Goal: Transaction & Acquisition: Purchase product/service

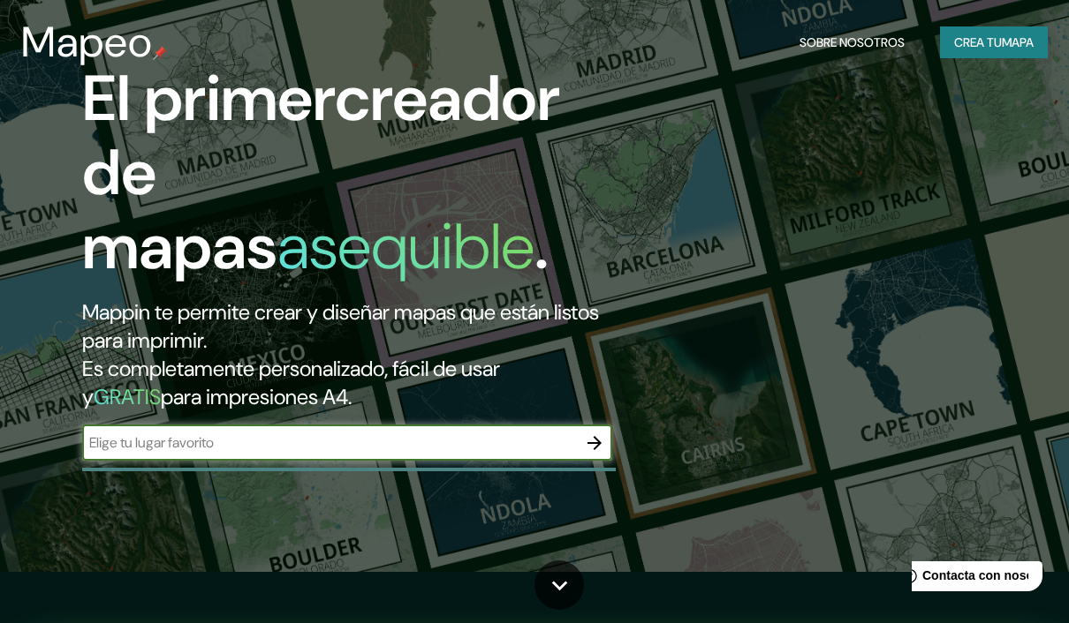
scroll to position [50, 0]
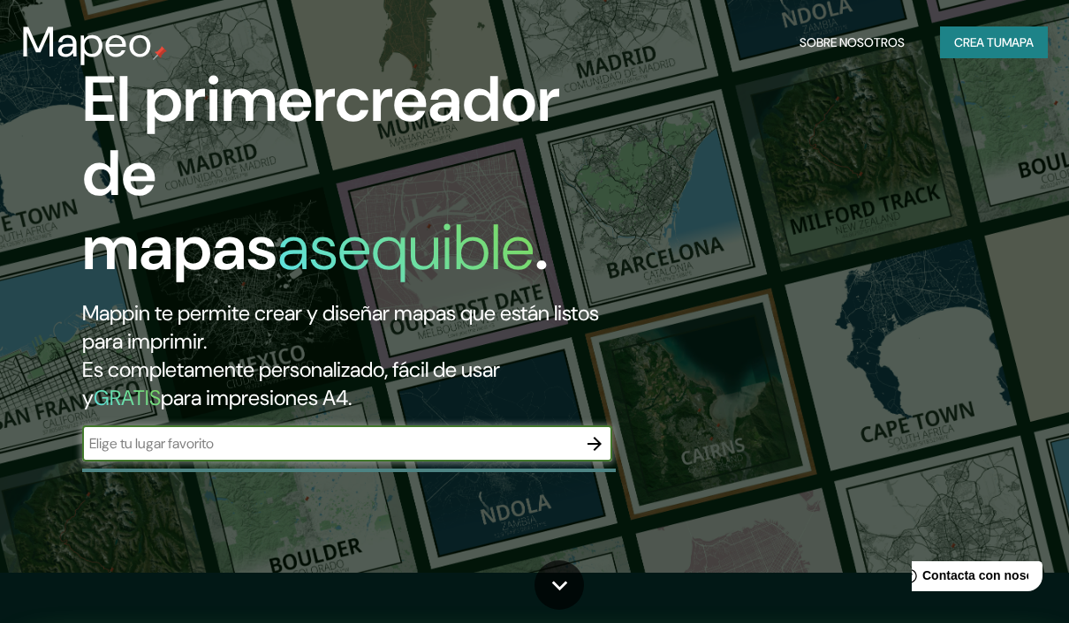
click at [590, 427] on button "button" at bounding box center [594, 444] width 35 height 35
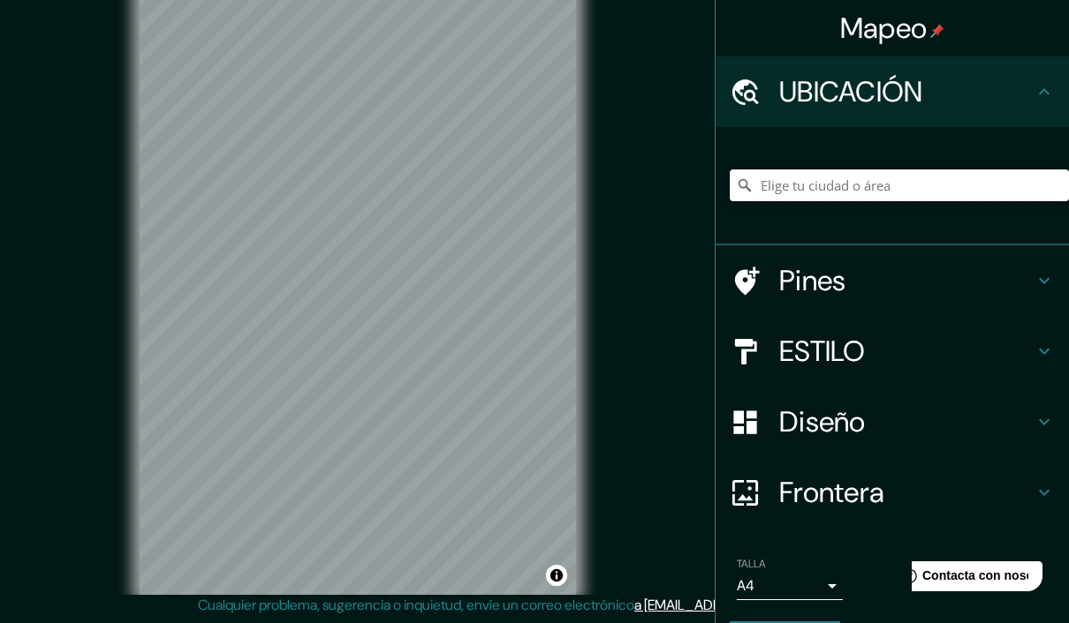
click at [917, 190] on input "Elige tu ciudad o área" at bounding box center [898, 186] width 339 height 32
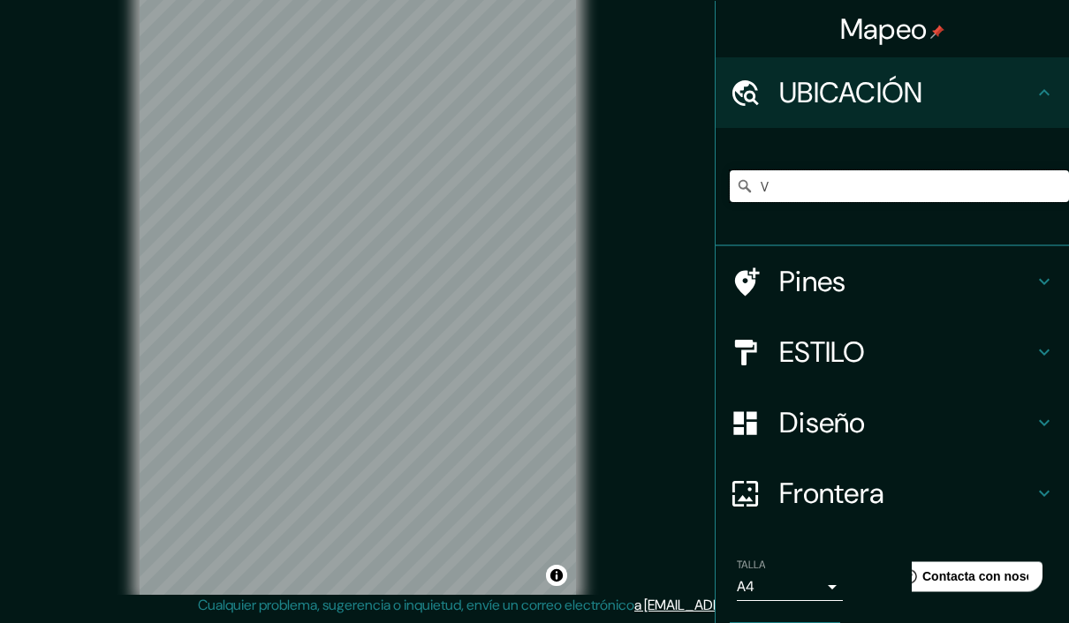
scroll to position [49, 0]
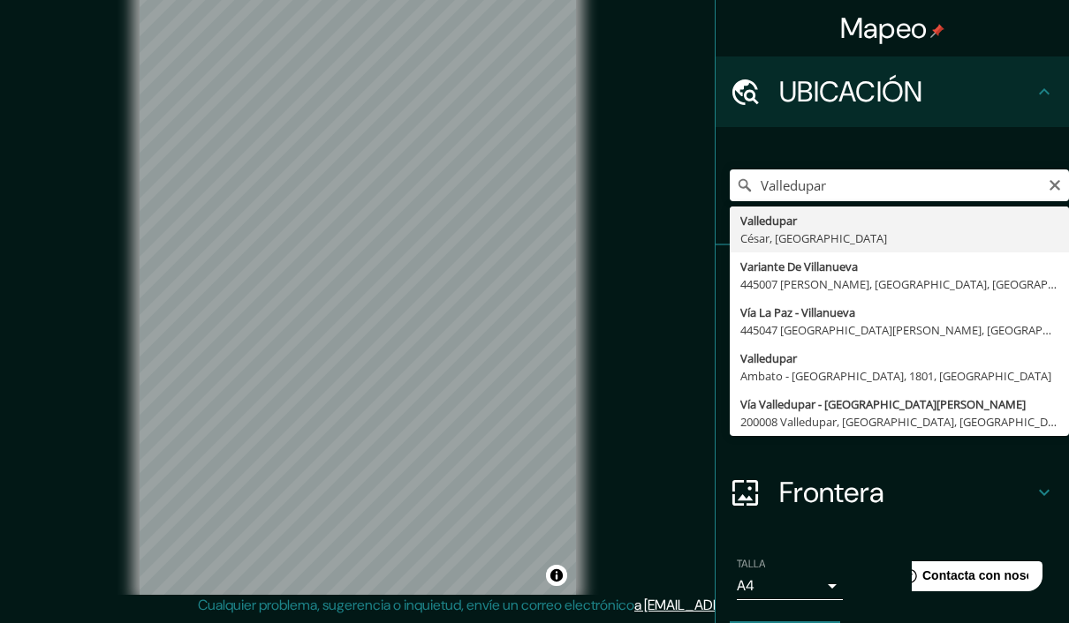
type input "Valledupar, [GEOGRAPHIC_DATA], [GEOGRAPHIC_DATA]"
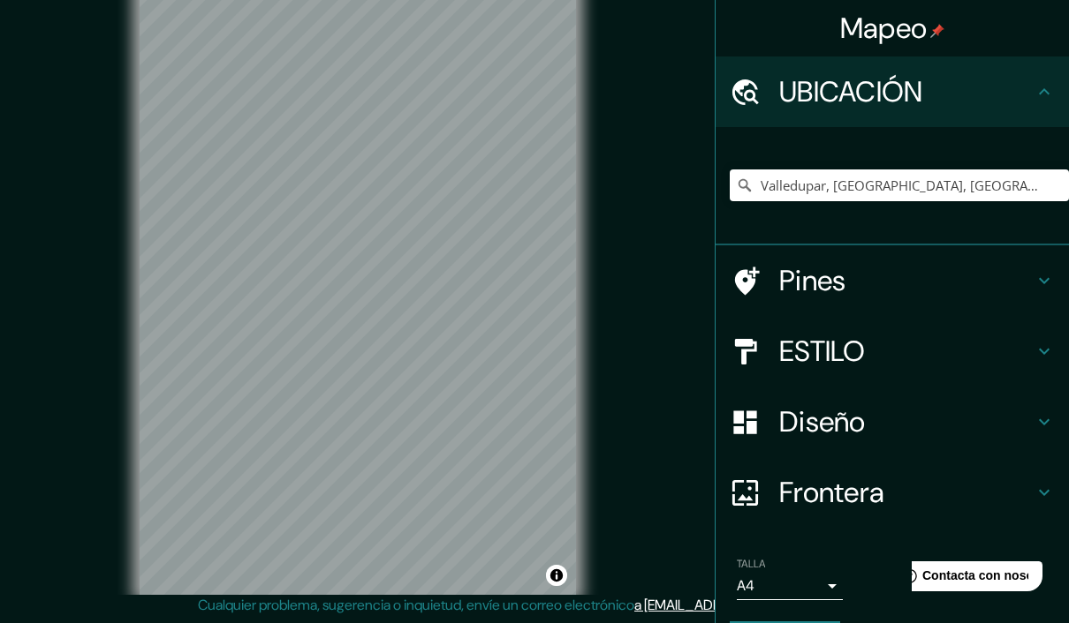
scroll to position [50, 0]
click at [987, 347] on h4 "ESTILO" at bounding box center [906, 351] width 254 height 35
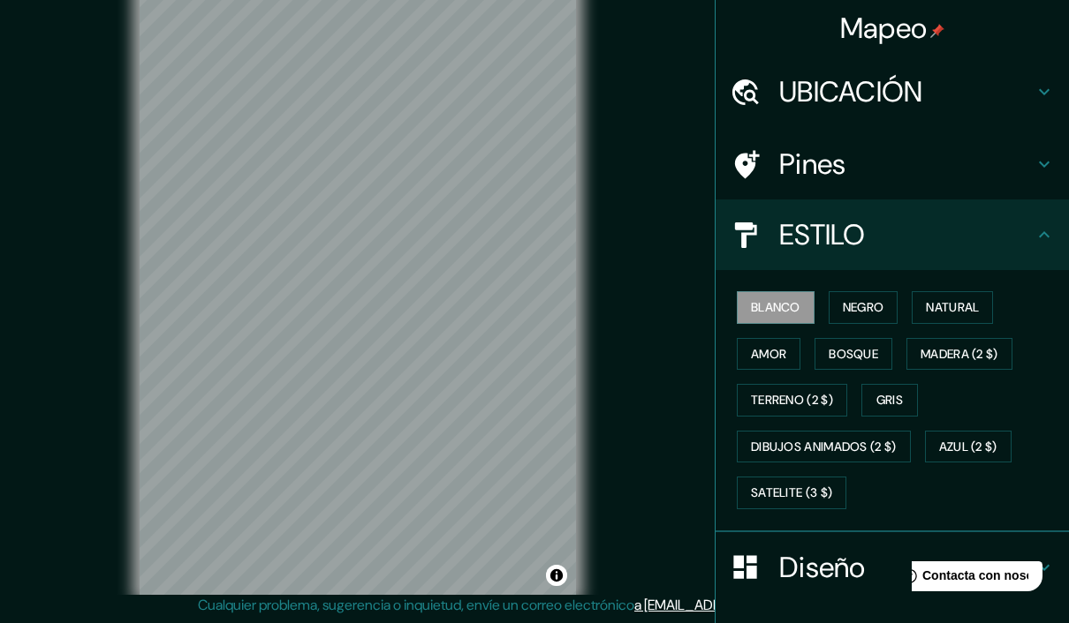
click at [884, 313] on button "NEGRO" at bounding box center [863, 307] width 70 height 33
click at [960, 306] on button "Natural" at bounding box center [951, 307] width 81 height 33
click at [876, 355] on button "Bosque" at bounding box center [853, 354] width 78 height 33
click at [792, 354] on button "amor" at bounding box center [769, 354] width 64 height 33
click at [965, 351] on button "MADERA (2 $)" at bounding box center [959, 354] width 106 height 33
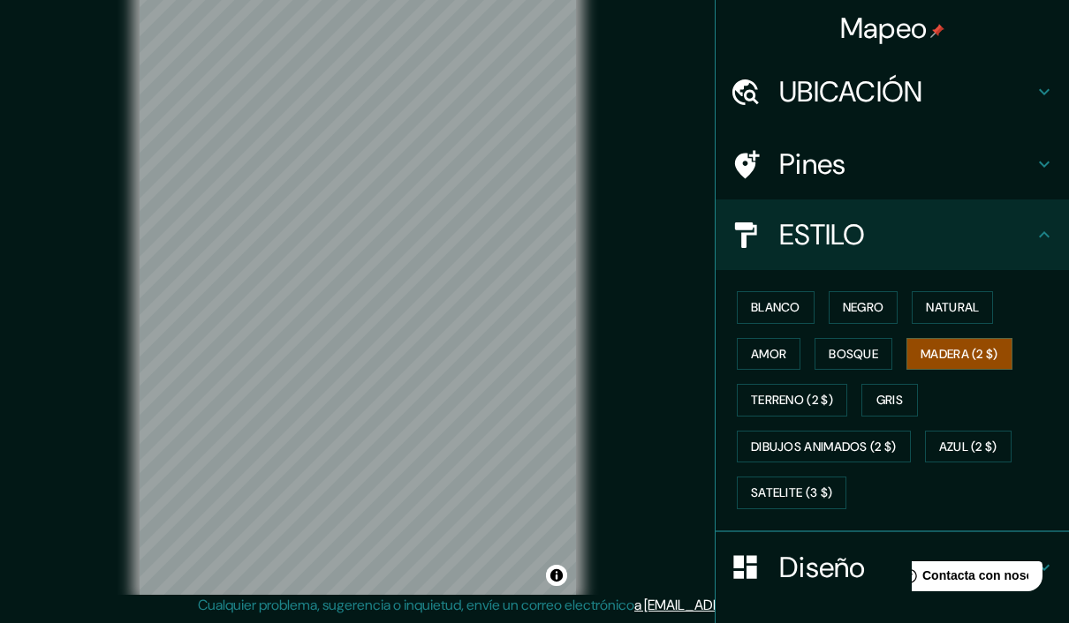
click at [819, 409] on button "TERRENO (2 $)" at bounding box center [792, 400] width 110 height 33
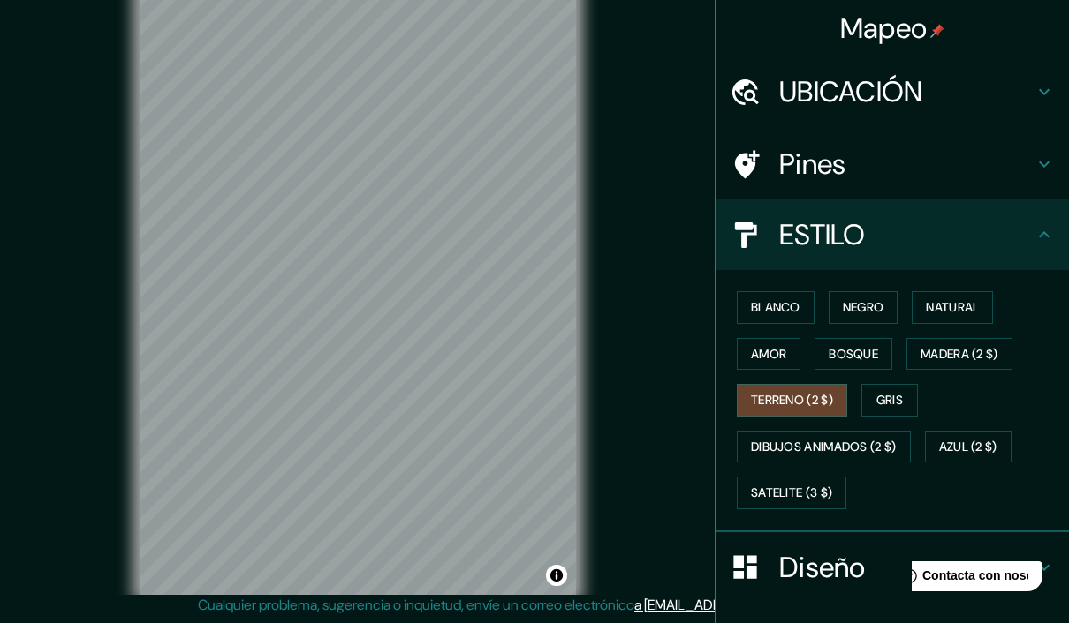
click at [917, 390] on button "Gris" at bounding box center [889, 400] width 57 height 33
click at [419, 246] on div at bounding box center [415, 243] width 14 height 14
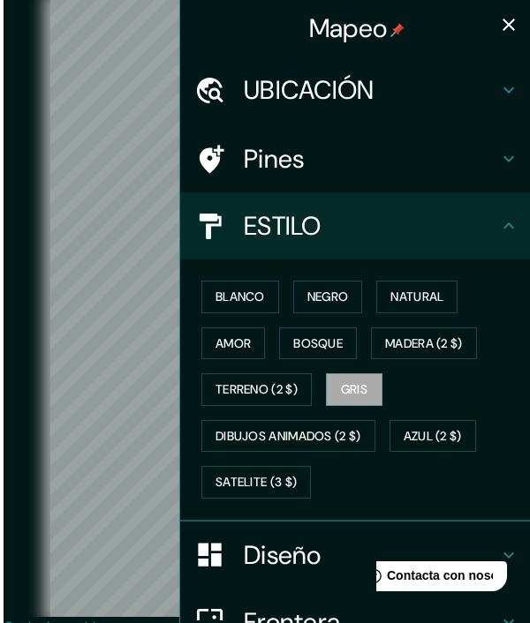
scroll to position [0, 2]
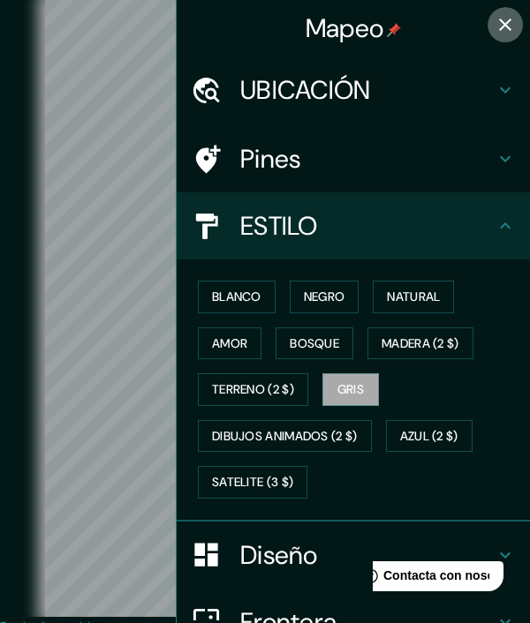
click at [509, 18] on icon "button" at bounding box center [505, 24] width 21 height 21
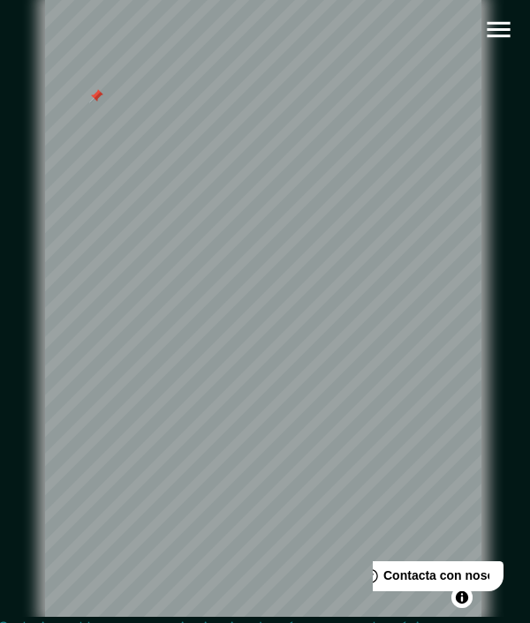
click at [94, 103] on div at bounding box center [96, 96] width 14 height 14
click at [103, 63] on div at bounding box center [102, 56] width 14 height 14
click at [106, 60] on div at bounding box center [110, 53] width 14 height 14
click at [63, 98] on div at bounding box center [60, 91] width 14 height 14
click at [238, 283] on div at bounding box center [240, 275] width 14 height 14
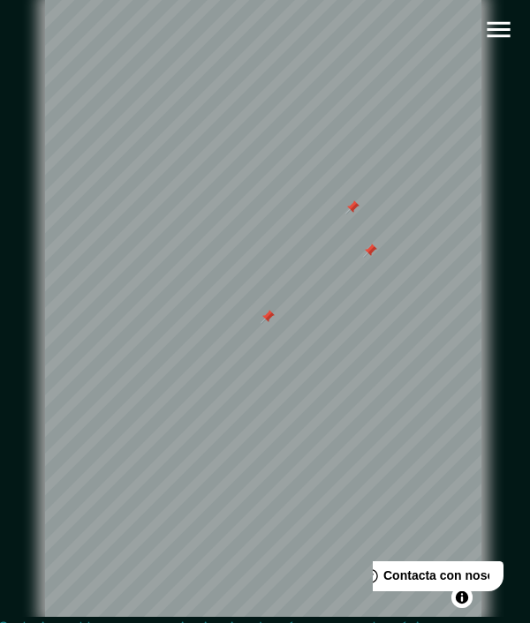
click at [266, 324] on div at bounding box center [268, 317] width 14 height 14
click at [291, 173] on div at bounding box center [291, 166] width 14 height 14
click at [291, 264] on div at bounding box center [298, 257] width 14 height 14
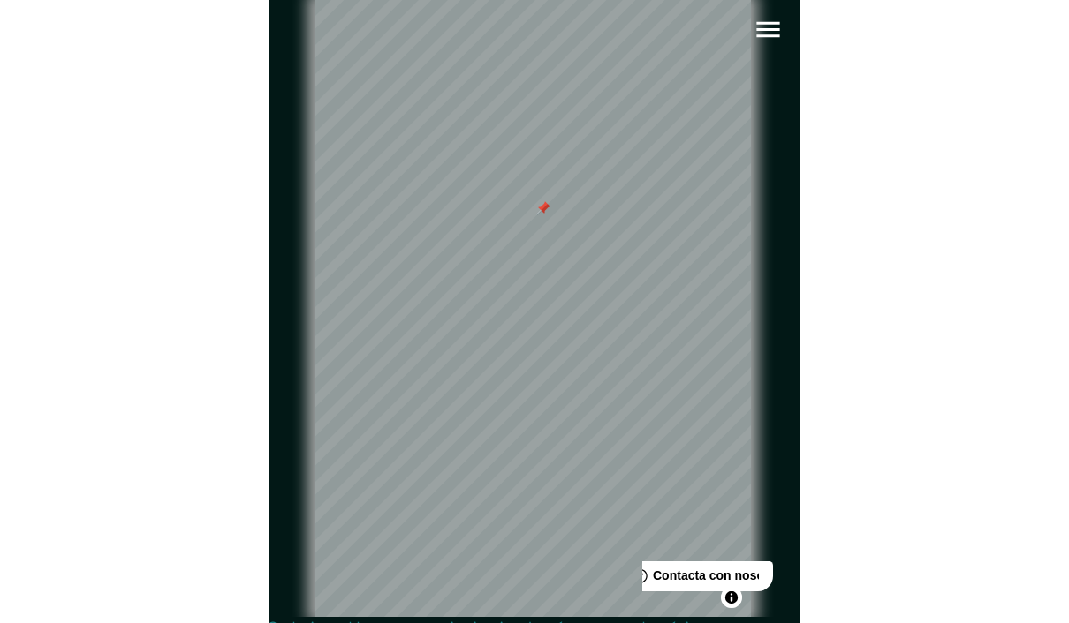
scroll to position [0, 0]
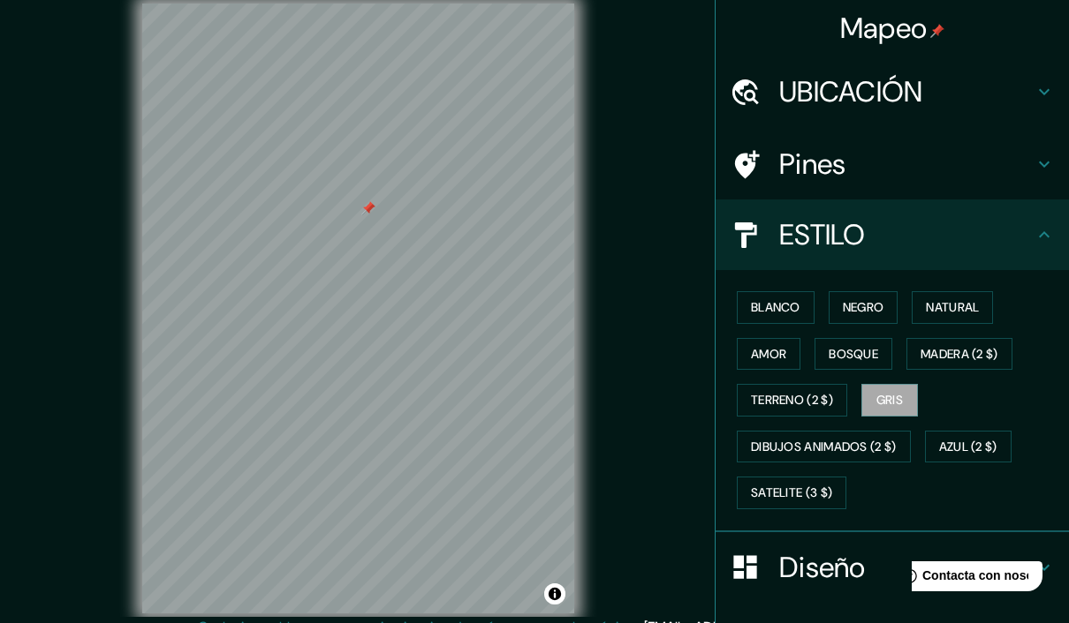
click at [817, 492] on button "Satelite (3 $)" at bounding box center [792, 493] width 110 height 33
click at [785, 308] on button "blanco" at bounding box center [776, 307] width 78 height 33
click at [870, 306] on button "NEGRO" at bounding box center [863, 307] width 70 height 33
click at [958, 306] on button "Natural" at bounding box center [951, 307] width 81 height 33
click at [901, 403] on button "Gris" at bounding box center [889, 400] width 57 height 33
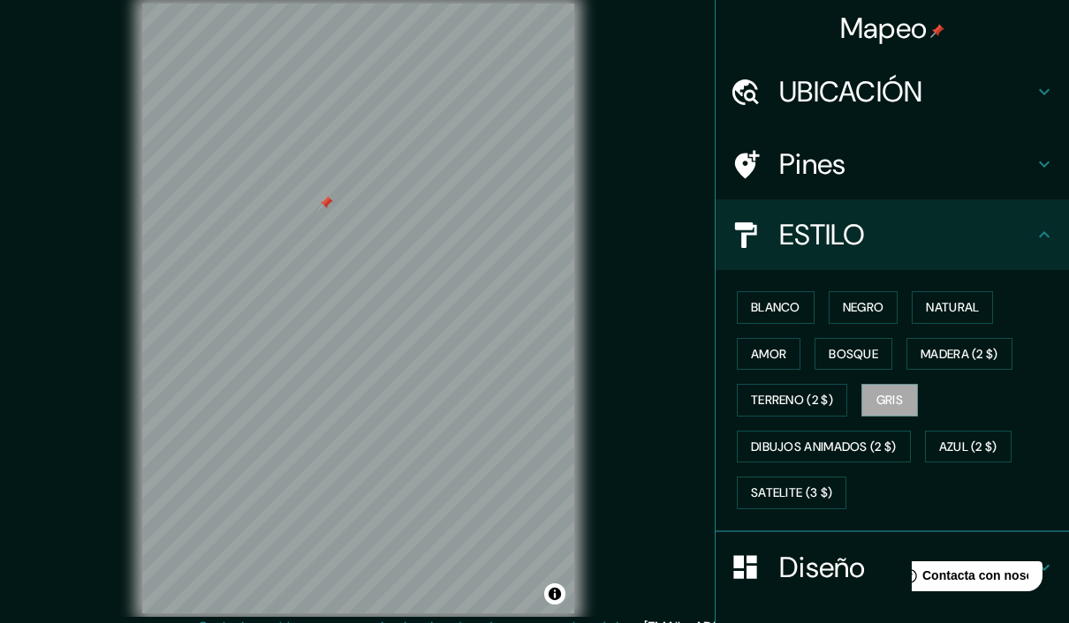
click at [947, 306] on button "Natural" at bounding box center [951, 307] width 81 height 33
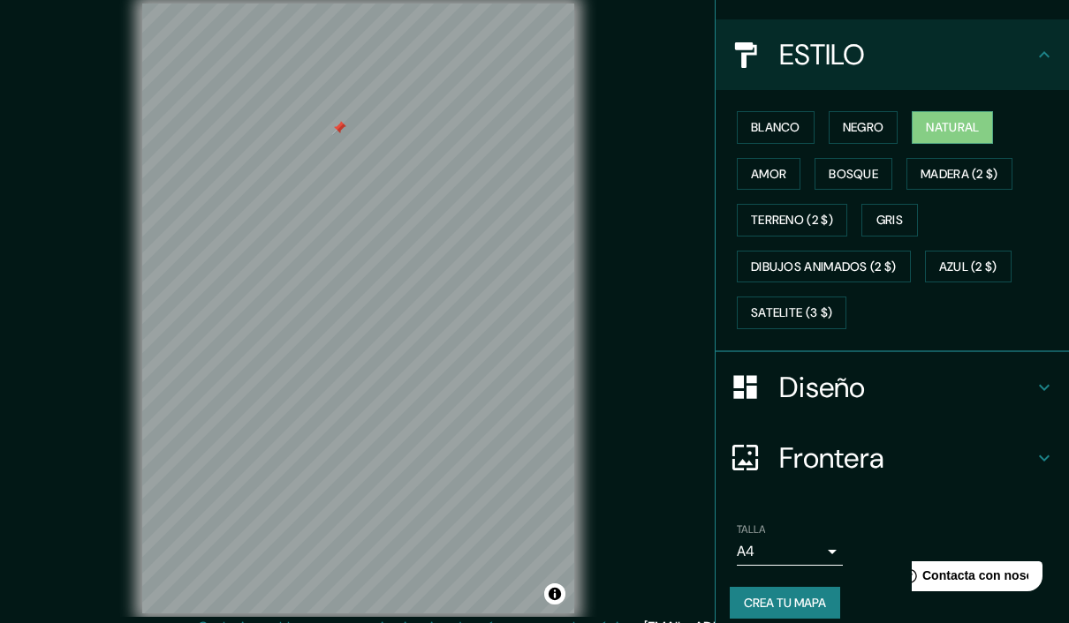
click at [861, 454] on h4 "Frontera" at bounding box center [906, 458] width 254 height 35
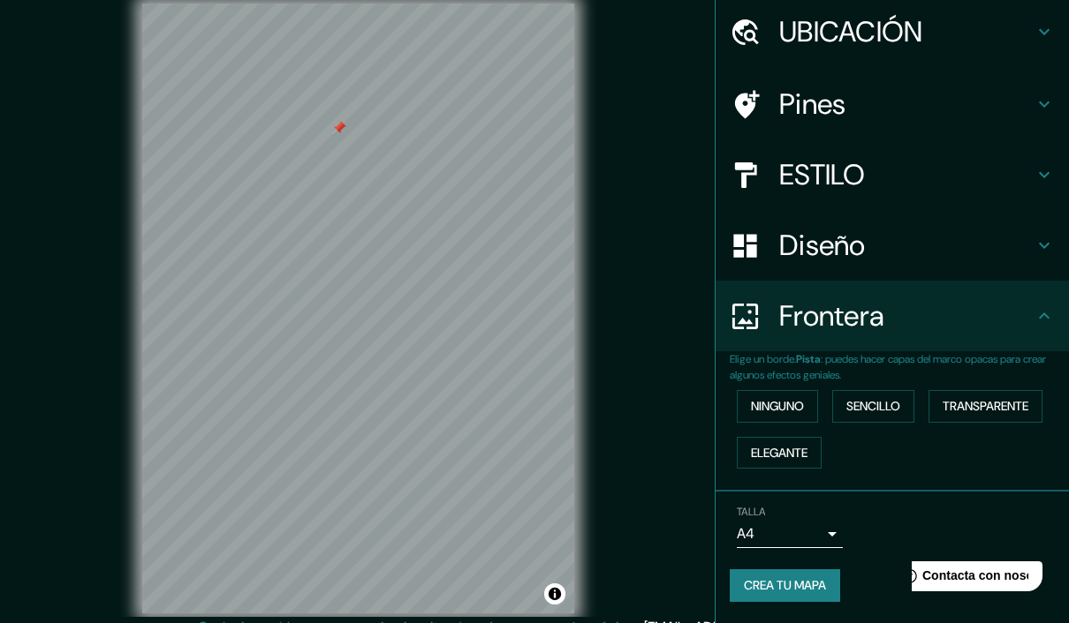
scroll to position [54, 0]
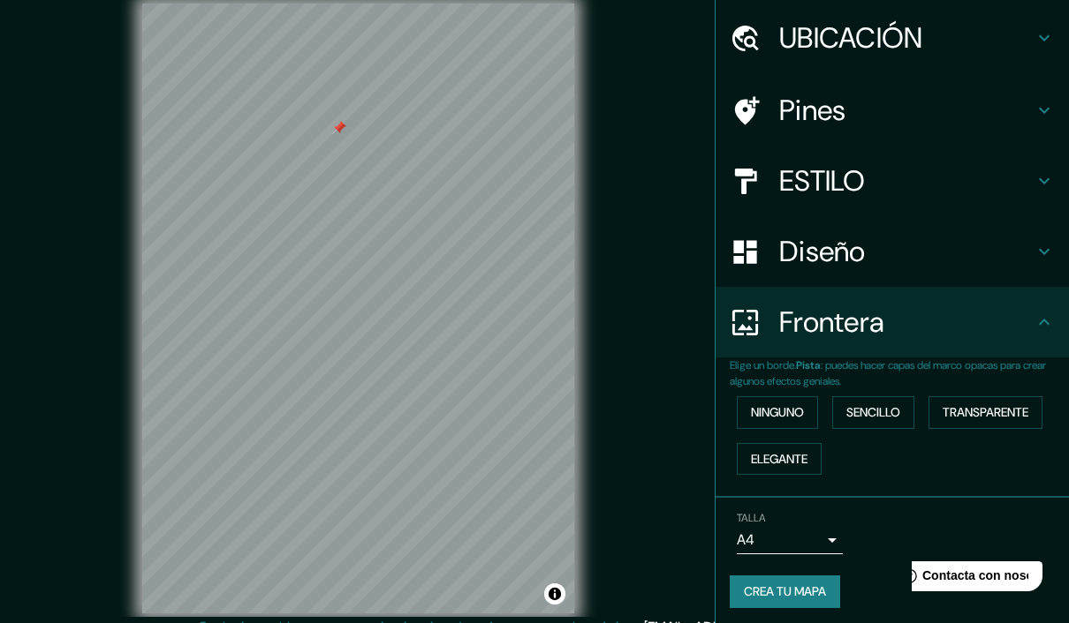
click at [794, 418] on button "ninguno" at bounding box center [777, 413] width 81 height 33
click at [796, 410] on button "ninguno" at bounding box center [777, 413] width 81 height 33
click at [886, 407] on button "Sencillo" at bounding box center [873, 413] width 82 height 33
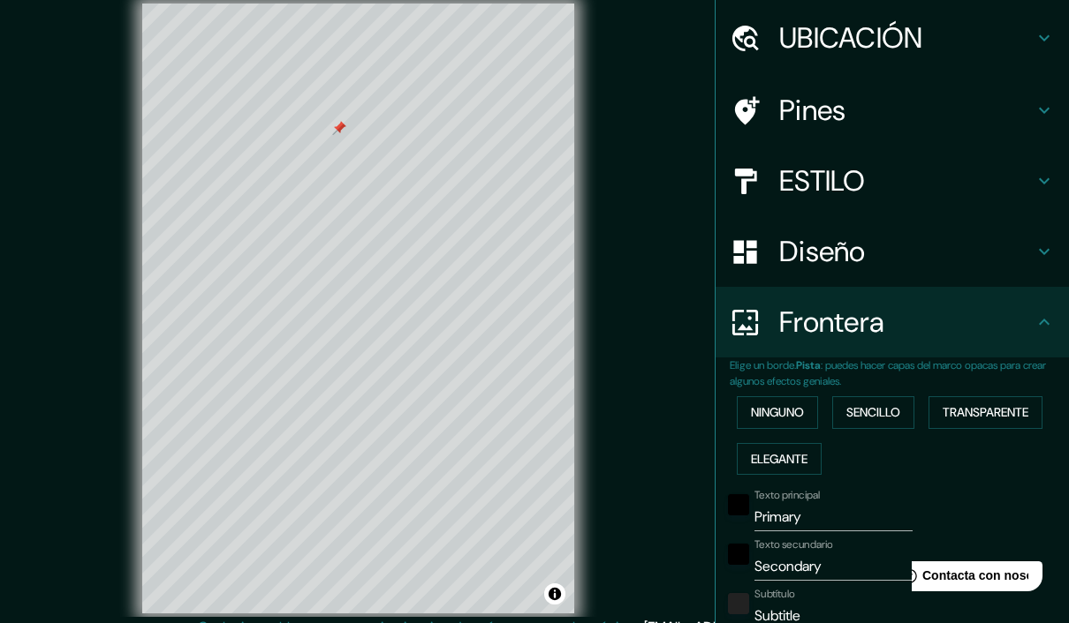
click at [883, 412] on button "Sencillo" at bounding box center [873, 413] width 82 height 33
type input "196"
type input "39"
click at [785, 419] on button "ninguno" at bounding box center [777, 413] width 81 height 33
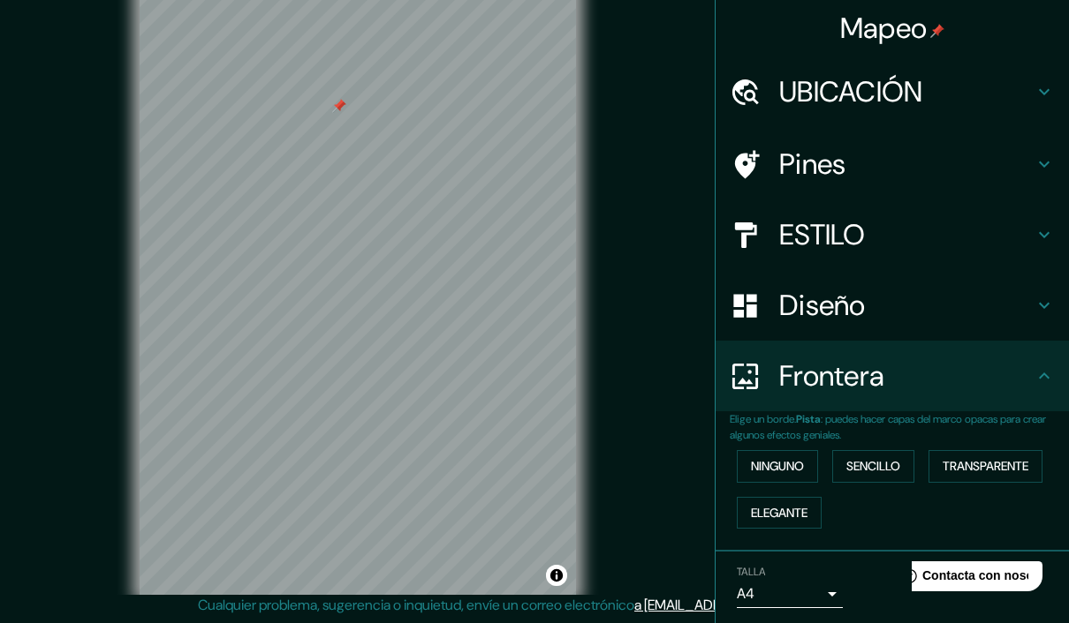
scroll to position [26, 0]
click at [930, 297] on h4 "Diseño" at bounding box center [906, 305] width 254 height 35
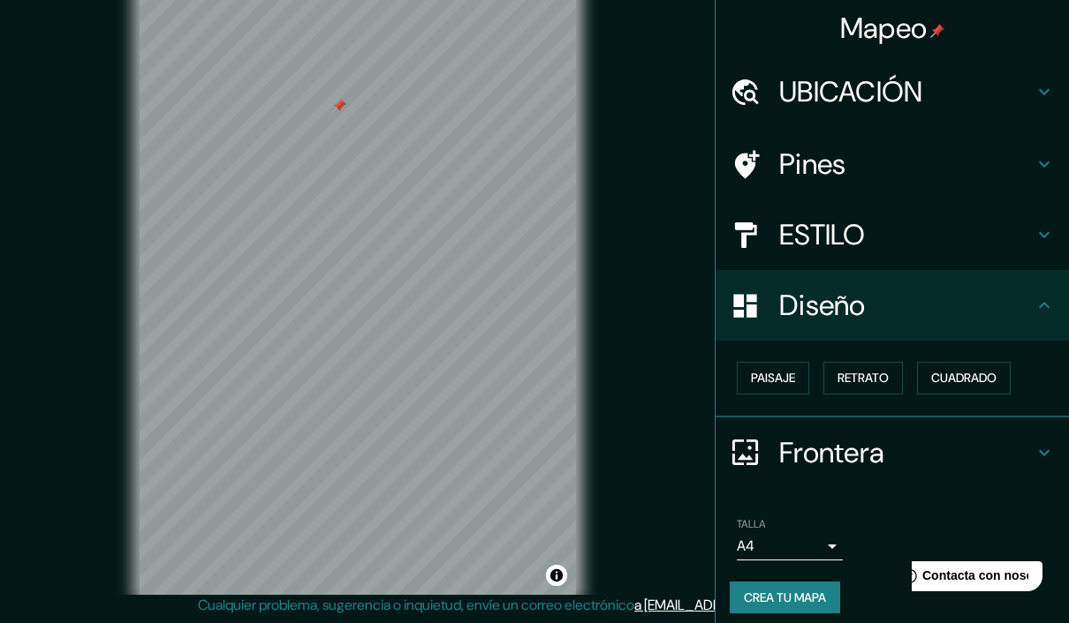
click at [784, 376] on button "Paisaje" at bounding box center [773, 378] width 72 height 33
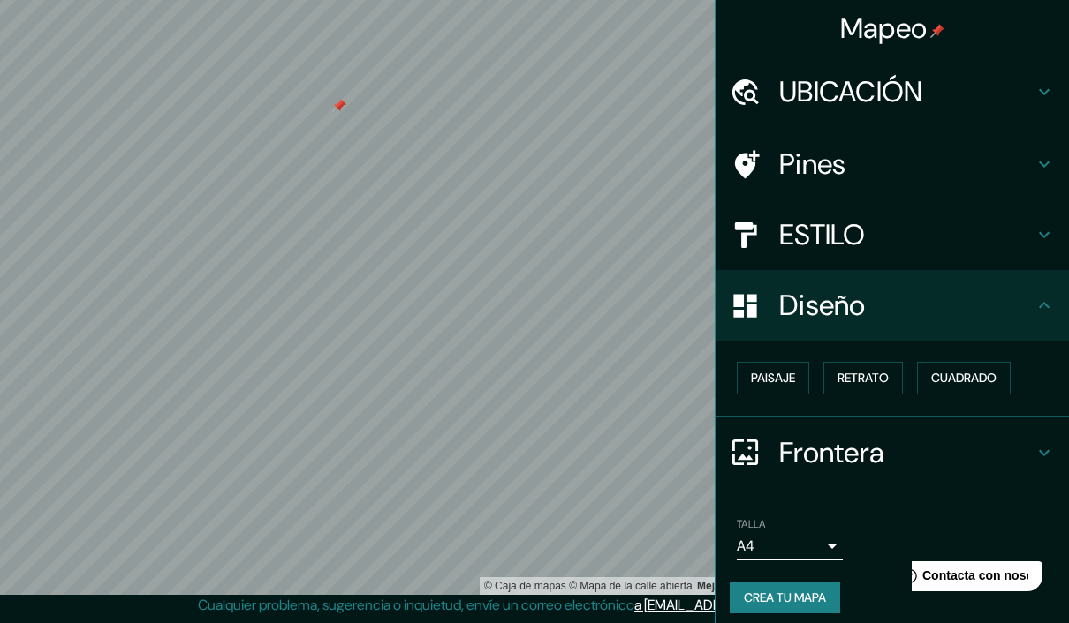
click at [986, 371] on button "Cuadrado" at bounding box center [964, 378] width 94 height 33
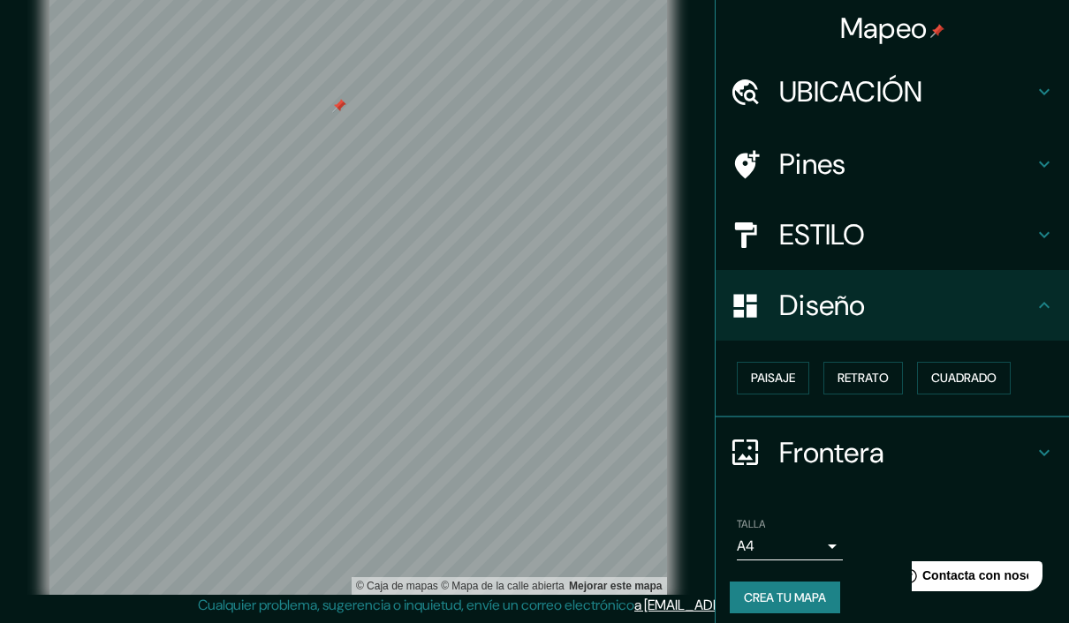
click at [781, 375] on button "Paisaje" at bounding box center [773, 378] width 72 height 33
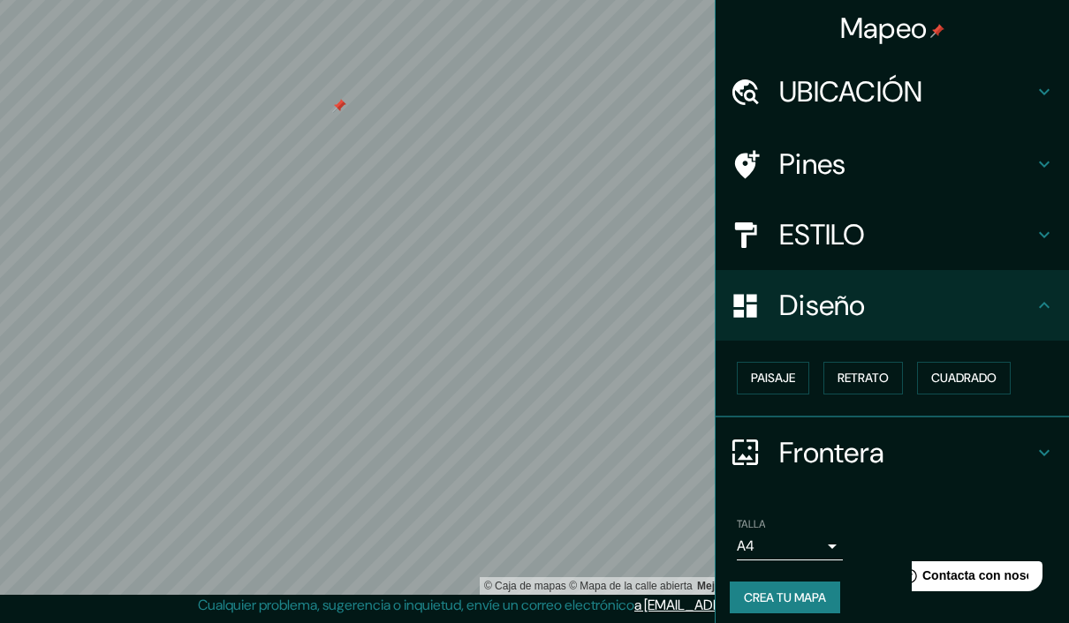
click at [903, 176] on h4 "Pines" at bounding box center [906, 164] width 254 height 35
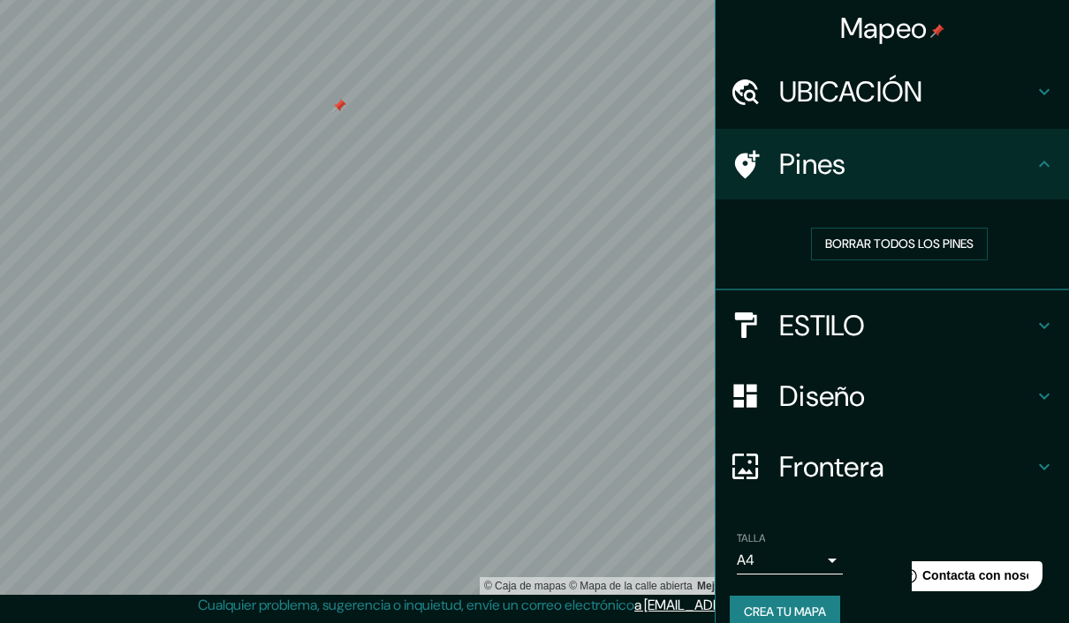
click at [889, 97] on h4 "UBICACIÓN" at bounding box center [906, 91] width 254 height 35
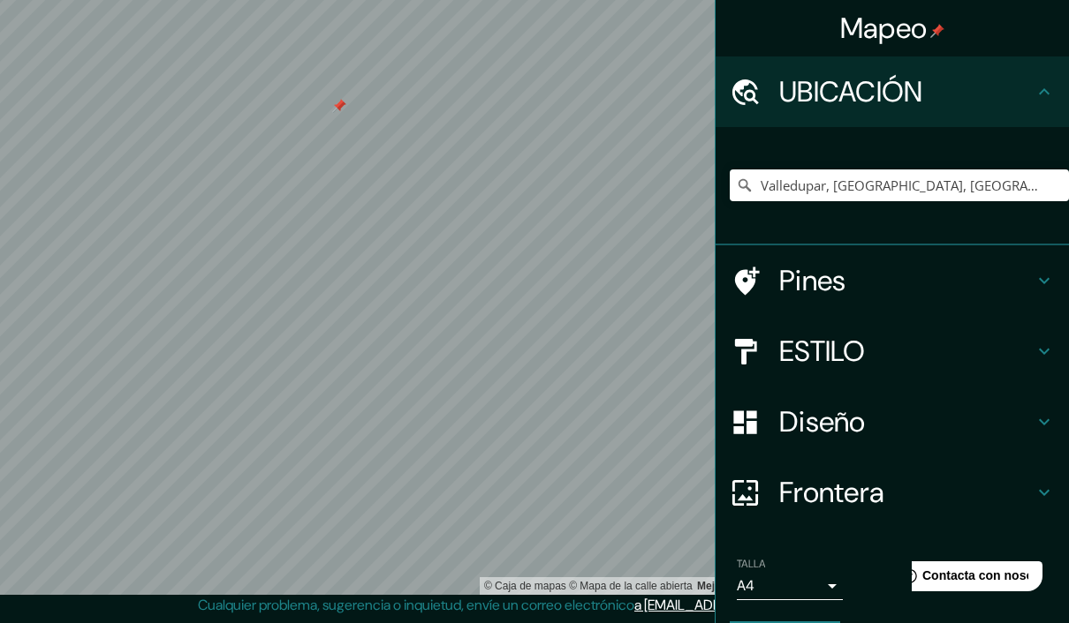
click at [899, 90] on h4 "UBICACIÓN" at bounding box center [906, 91] width 254 height 35
click at [888, 289] on h4 "Pines" at bounding box center [906, 280] width 254 height 35
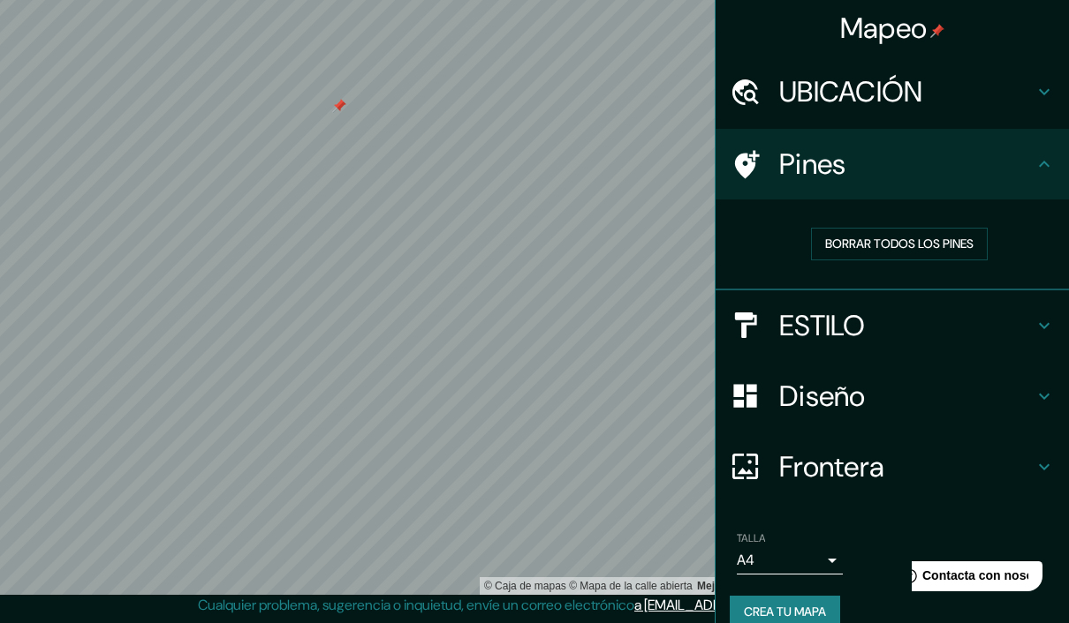
click at [925, 327] on h4 "ESTILO" at bounding box center [906, 325] width 254 height 35
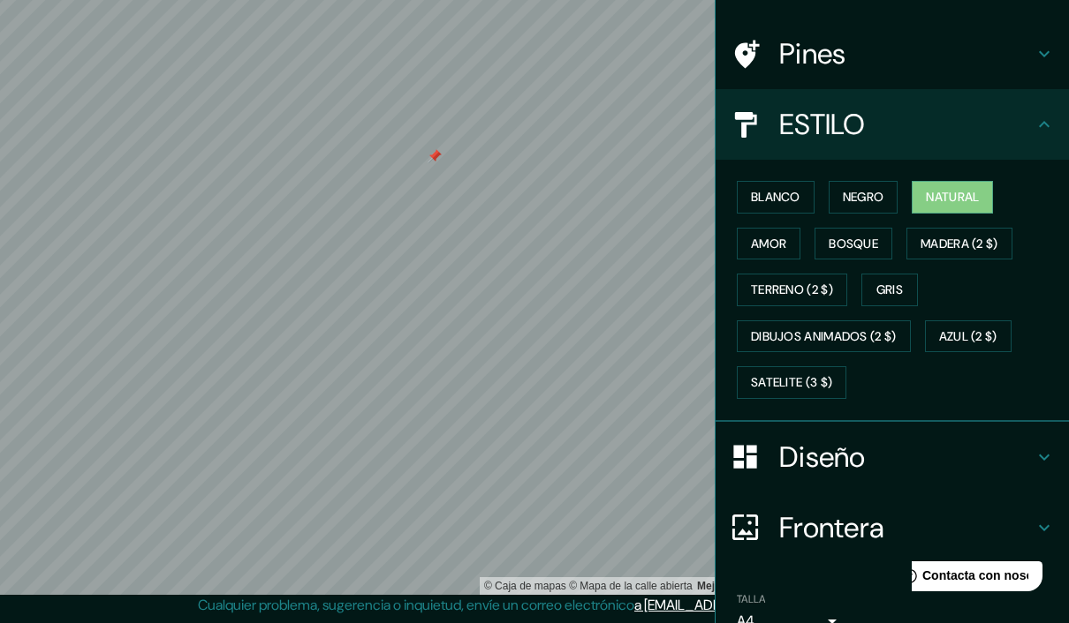
click at [964, 457] on h4 "Diseño" at bounding box center [906, 457] width 254 height 35
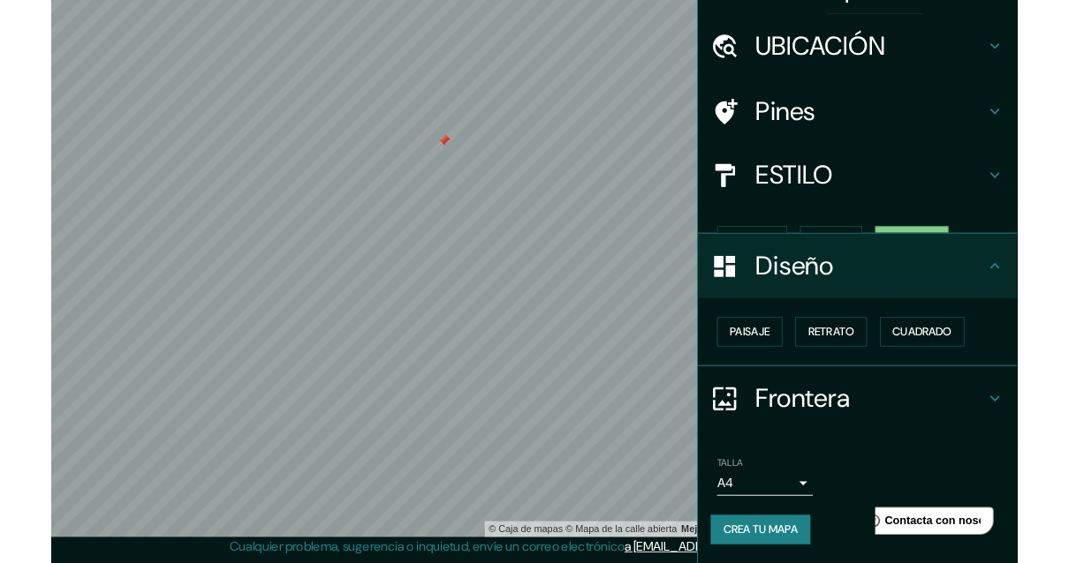
scroll to position [6, 0]
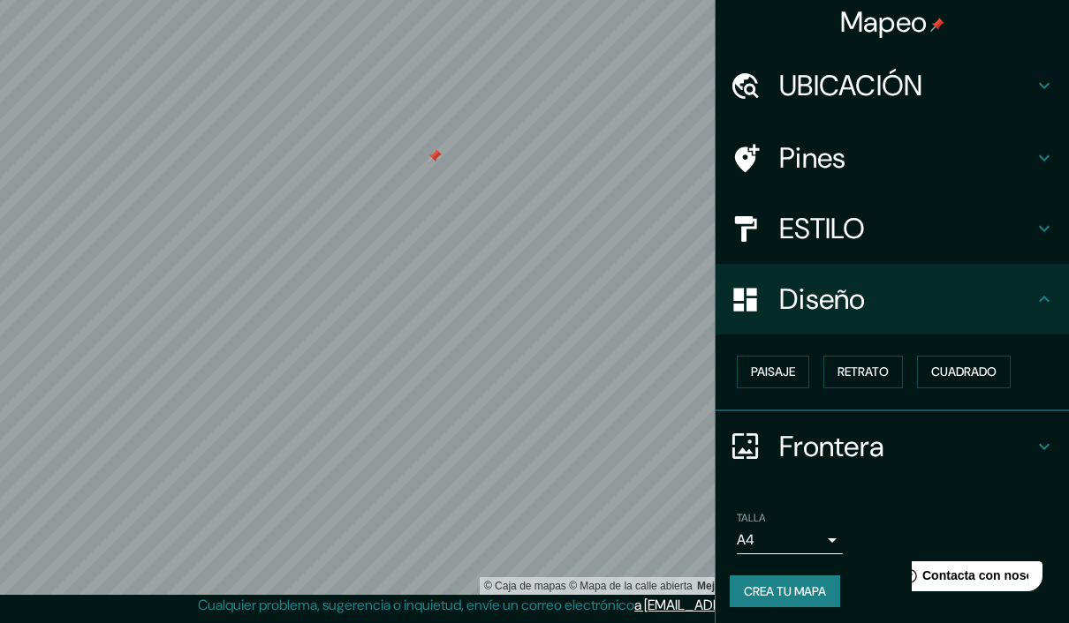
click at [941, 460] on div "Frontera" at bounding box center [891, 447] width 353 height 71
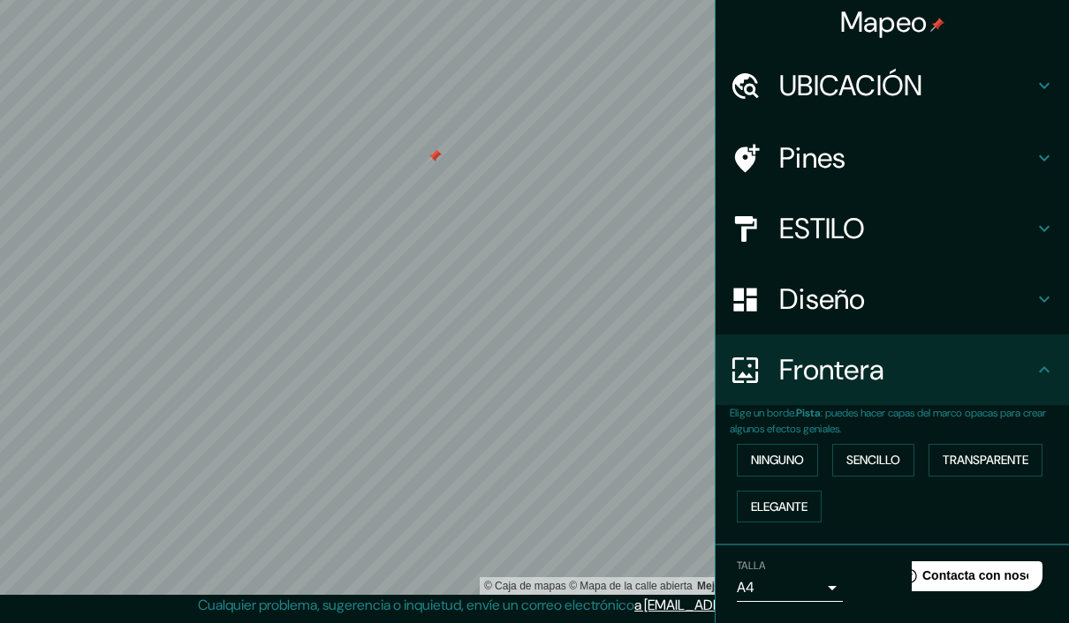
click at [1005, 465] on button "TRANSPARENTE" at bounding box center [985, 460] width 114 height 33
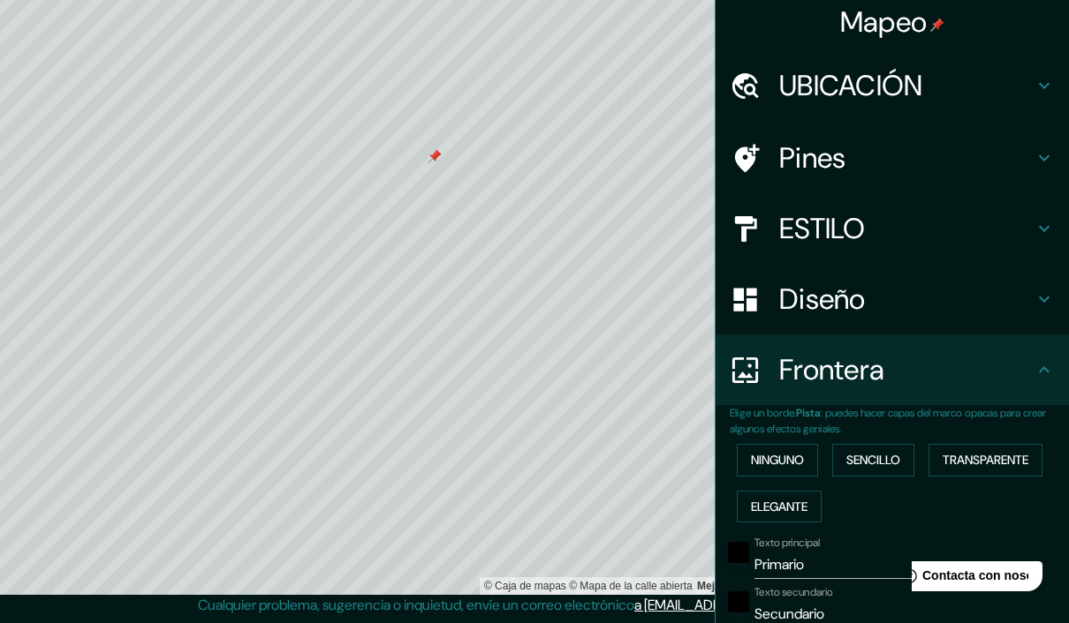
click at [994, 457] on button "TRANSPARENTE" at bounding box center [985, 460] width 114 height 33
type input "475"
type input "79"
click at [791, 499] on button "ELEGANTE" at bounding box center [779, 507] width 85 height 33
click at [790, 446] on button "ninguno" at bounding box center [777, 460] width 81 height 33
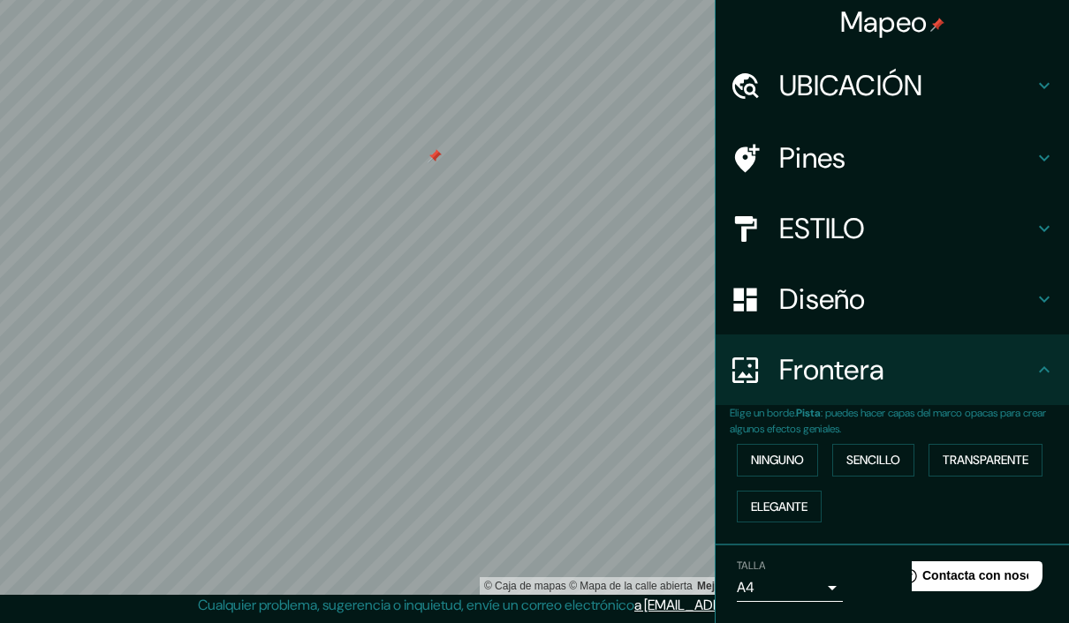
click at [942, 231] on h4 "ESTILO" at bounding box center [906, 228] width 254 height 35
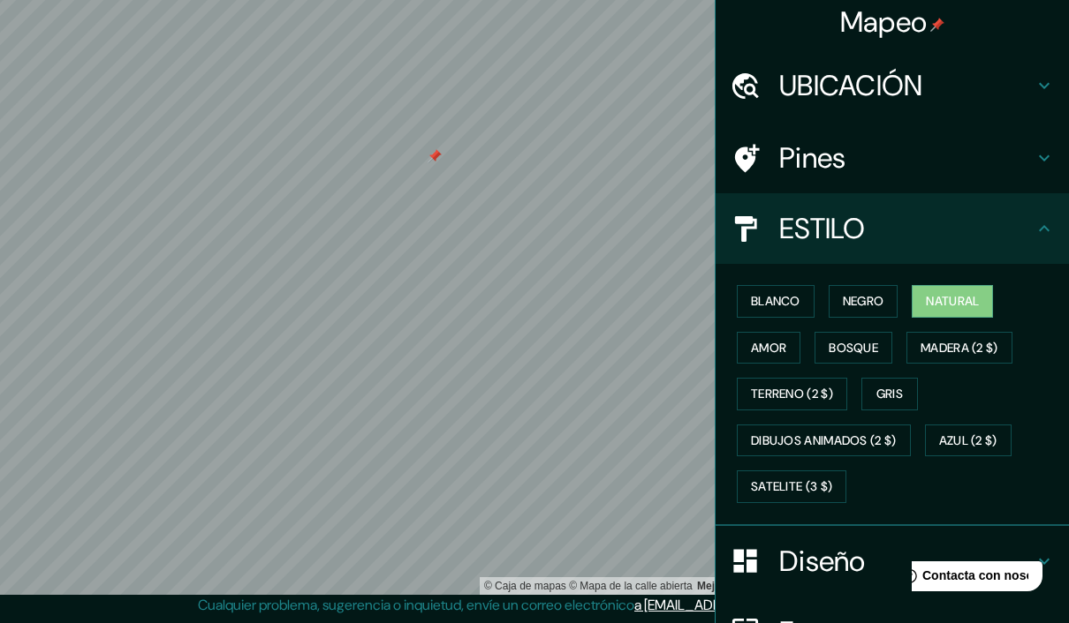
click at [983, 437] on button "AZUL (2 $)" at bounding box center [968, 441] width 87 height 33
click at [918, 385] on button "Gris" at bounding box center [889, 394] width 57 height 33
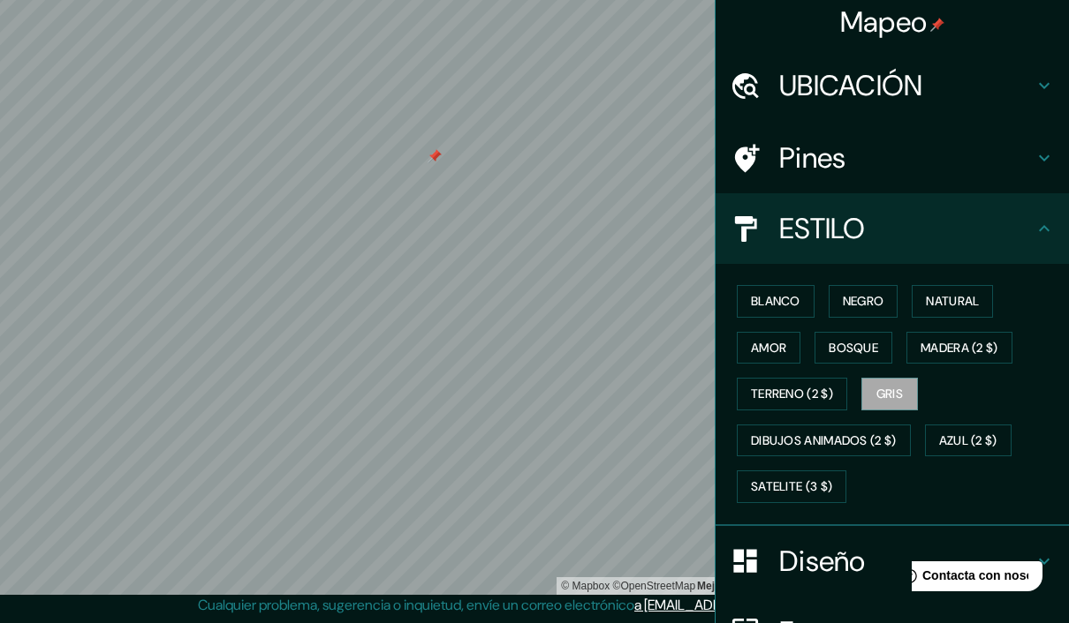
click at [965, 343] on button "MADERA (2 $)" at bounding box center [959, 348] width 106 height 33
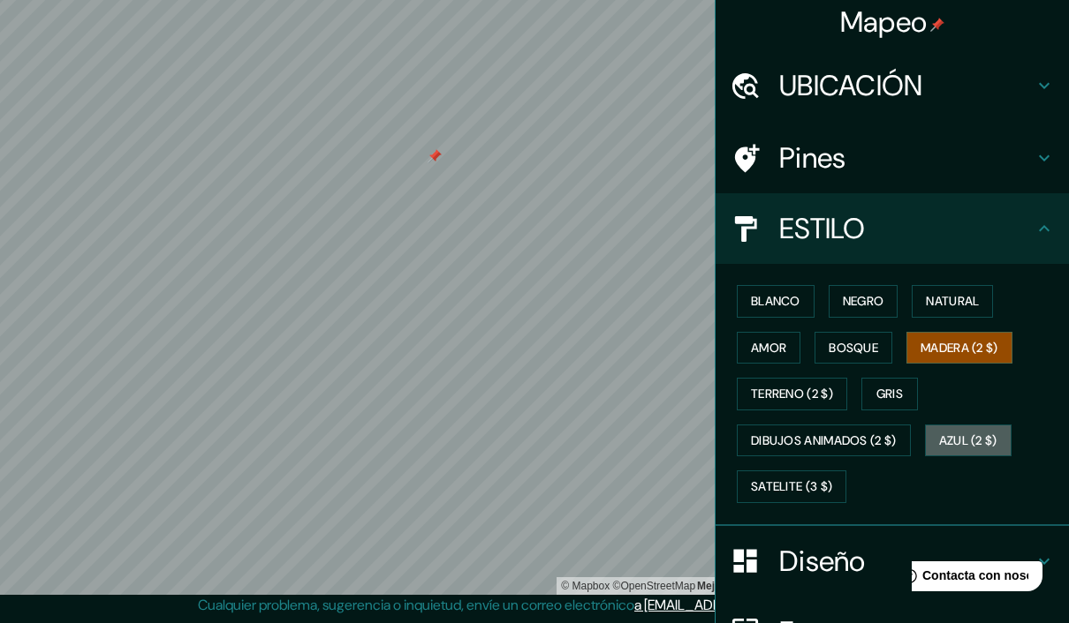
click at [983, 436] on button "AZUL (2 $)" at bounding box center [968, 441] width 87 height 33
click at [834, 489] on button "Satelite (3 $)" at bounding box center [792, 487] width 110 height 33
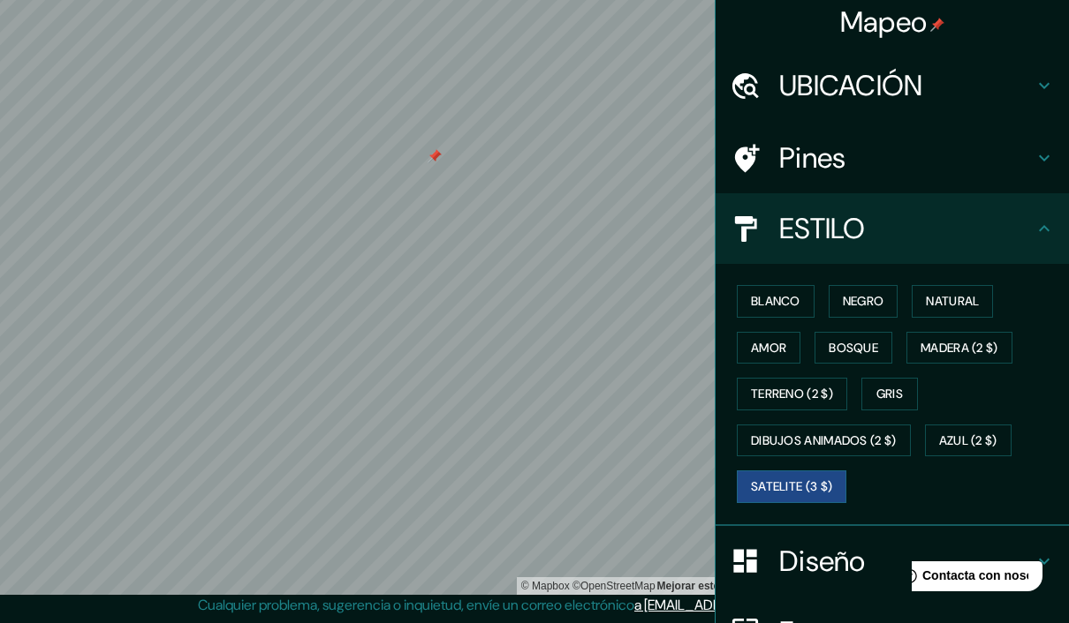
click at [891, 442] on button "DIBUJOS ANIMADOS (2 $)" at bounding box center [824, 441] width 174 height 33
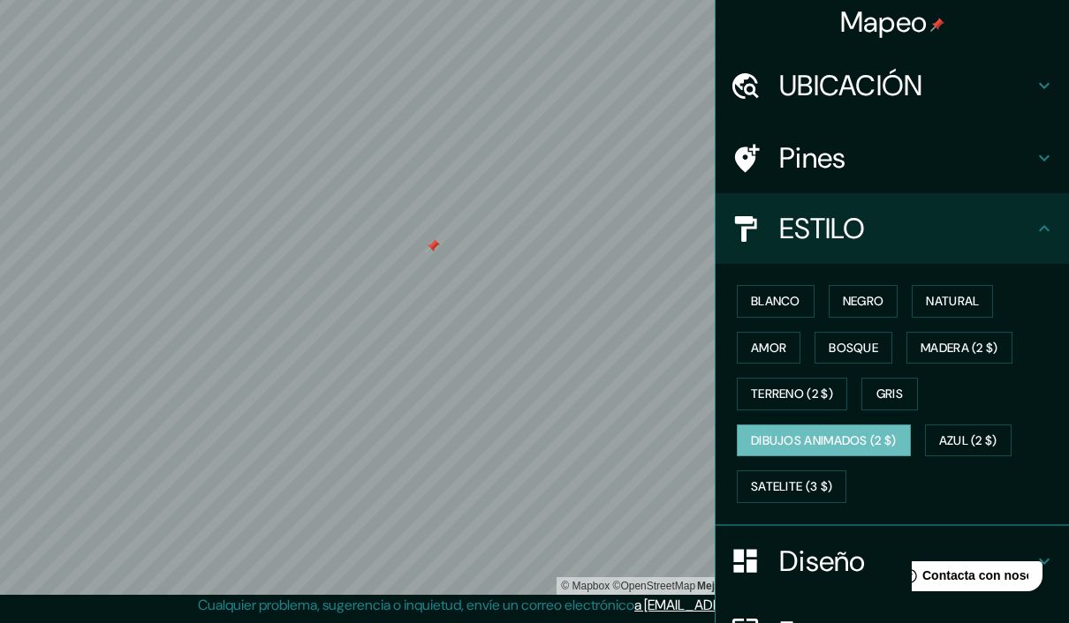
click at [830, 399] on button "TERRENO (2 $)" at bounding box center [792, 394] width 110 height 33
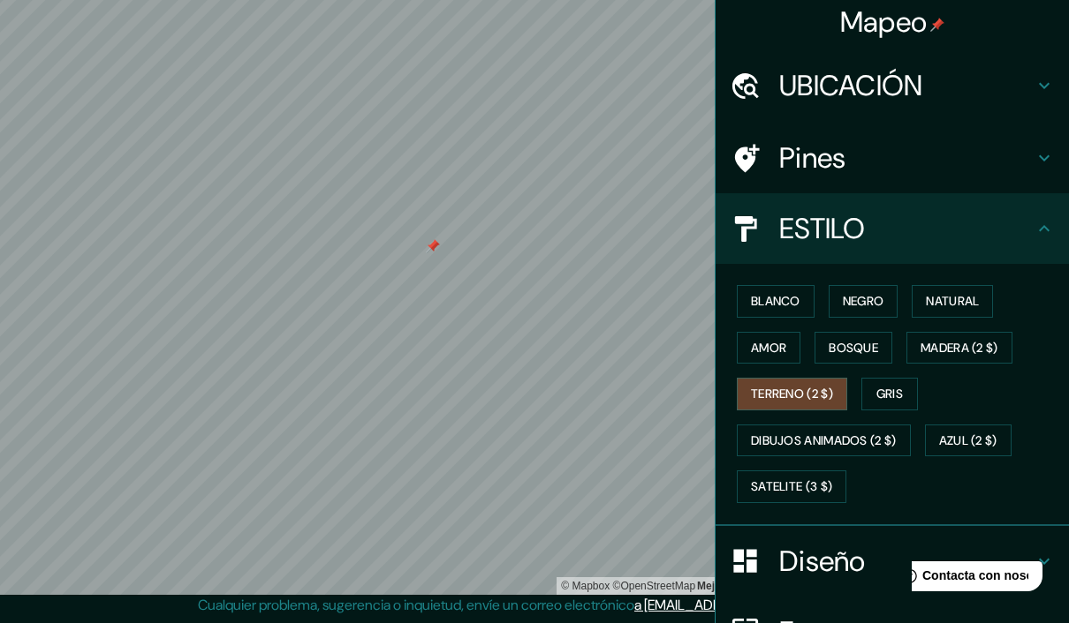
click at [905, 389] on button "Gris" at bounding box center [889, 394] width 57 height 33
click at [959, 345] on button "MADERA (2 $)" at bounding box center [959, 348] width 106 height 33
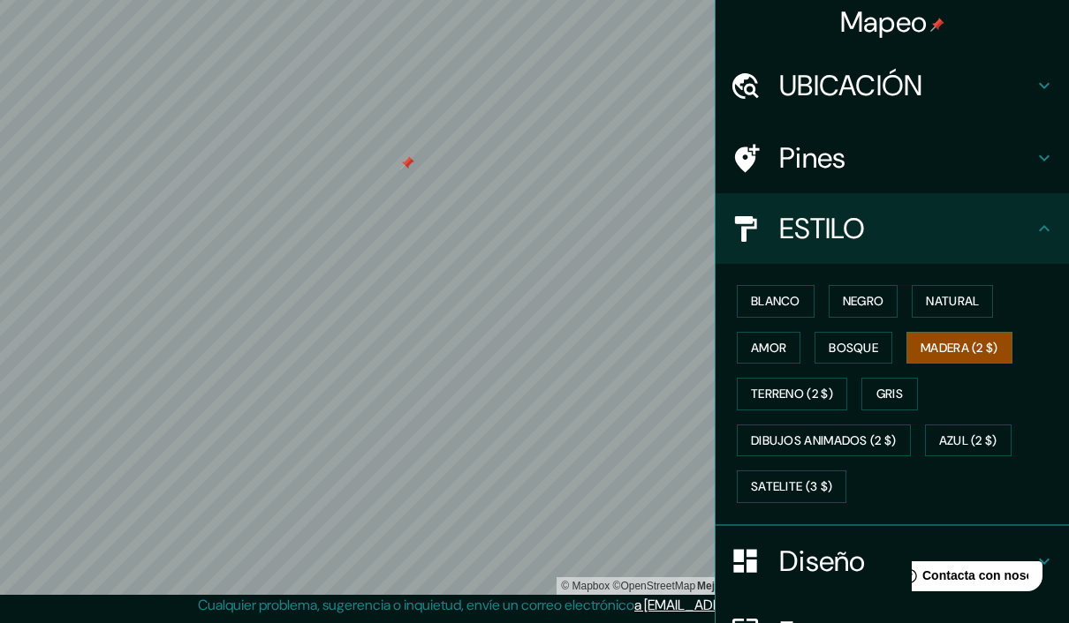
click at [890, 344] on button "Bosque" at bounding box center [853, 348] width 78 height 33
click at [760, 346] on button "amor" at bounding box center [769, 348] width 64 height 33
click at [855, 351] on button "Bosque" at bounding box center [853, 348] width 78 height 33
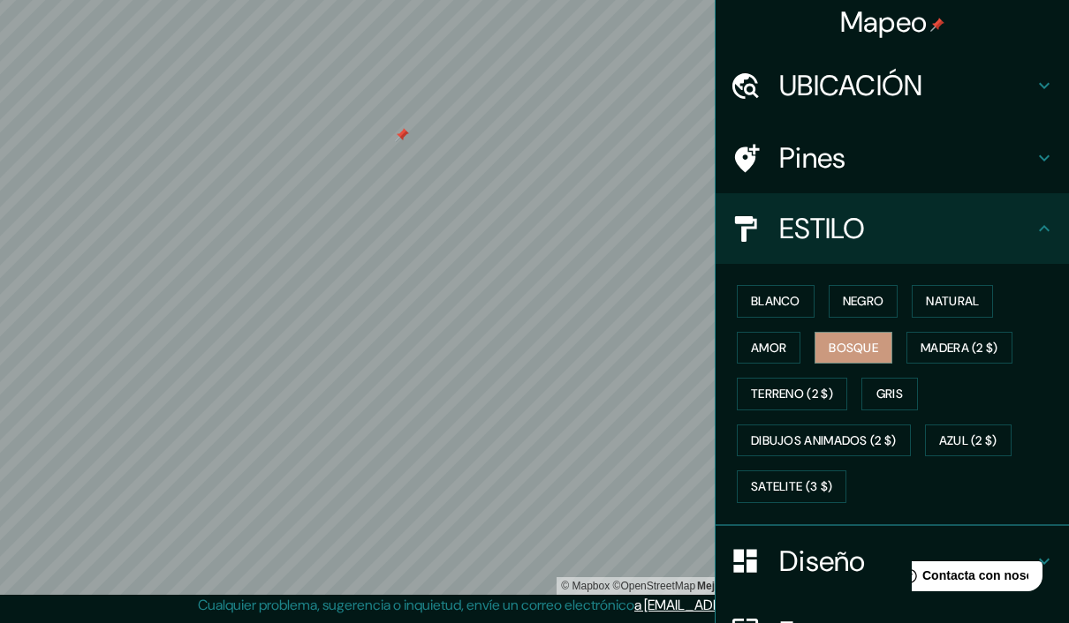
click at [962, 298] on button "Natural" at bounding box center [951, 301] width 81 height 33
click at [885, 388] on button "Gris" at bounding box center [889, 394] width 57 height 33
click at [767, 299] on button "blanco" at bounding box center [776, 301] width 78 height 33
click at [866, 293] on button "NEGRO" at bounding box center [863, 301] width 70 height 33
click at [895, 394] on button "Gris" at bounding box center [889, 394] width 57 height 33
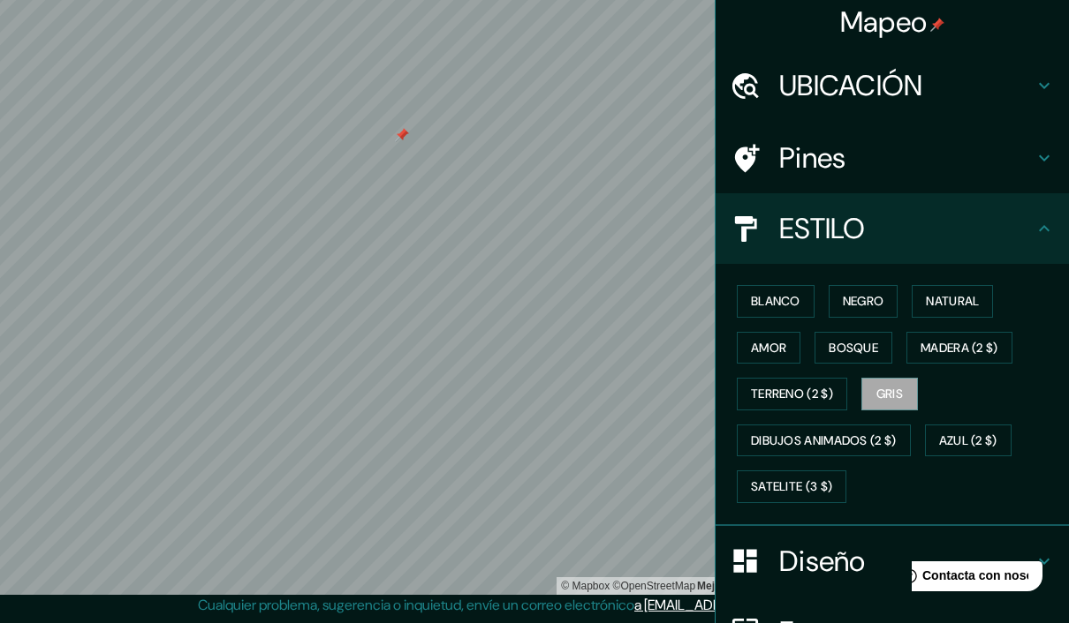
click at [962, 303] on button "Natural" at bounding box center [951, 301] width 81 height 33
click at [845, 350] on button "Bosque" at bounding box center [853, 348] width 78 height 33
click at [955, 298] on button "Natural" at bounding box center [951, 301] width 81 height 33
click at [896, 392] on button "Gris" at bounding box center [889, 394] width 57 height 33
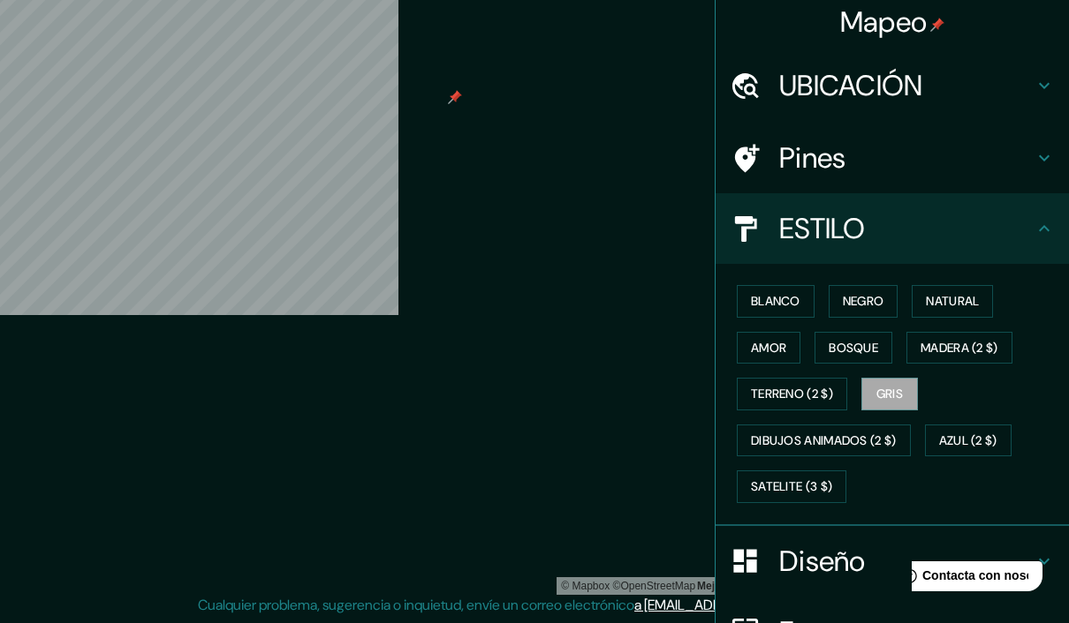
scroll to position [0, 0]
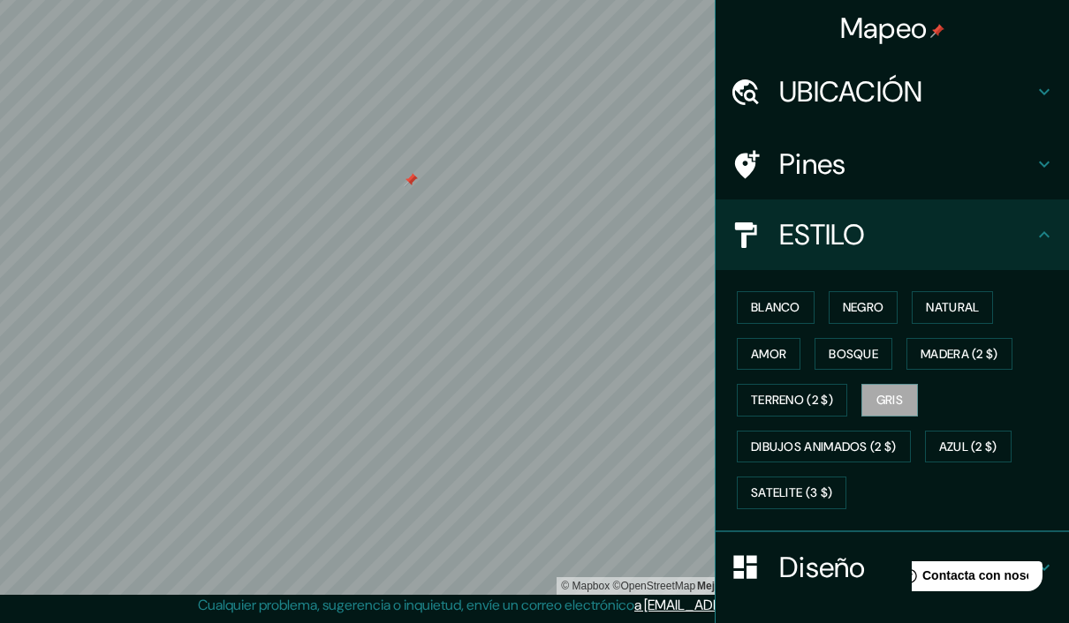
click at [863, 444] on button "DIBUJOS ANIMADOS (2 $)" at bounding box center [824, 447] width 174 height 33
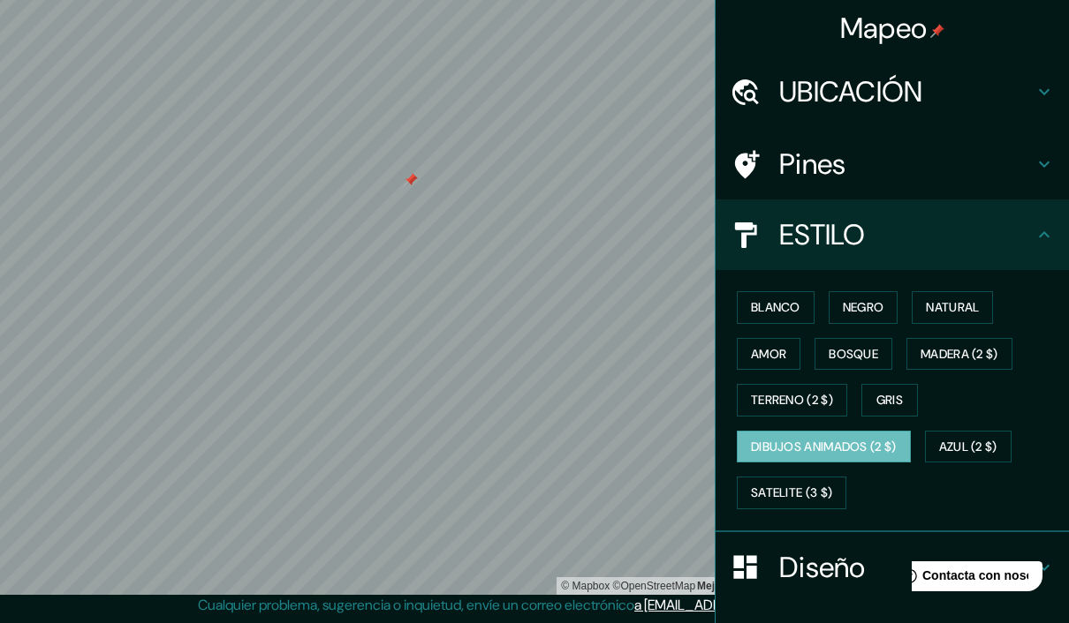
click at [967, 352] on button "MADERA (2 $)" at bounding box center [959, 354] width 106 height 33
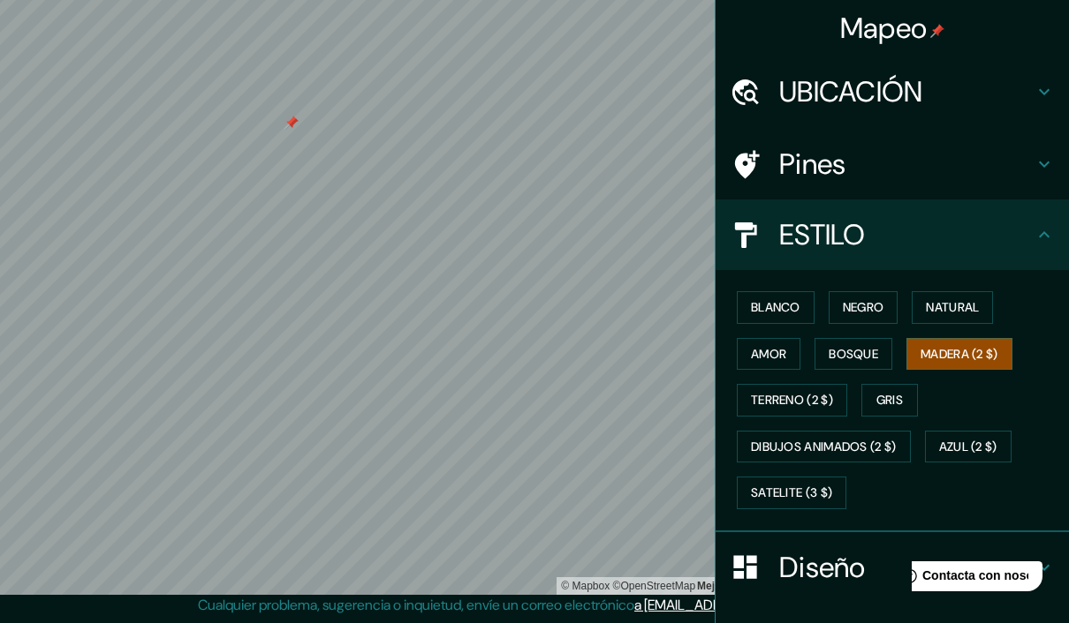
click at [914, 390] on button "Gris" at bounding box center [889, 400] width 57 height 33
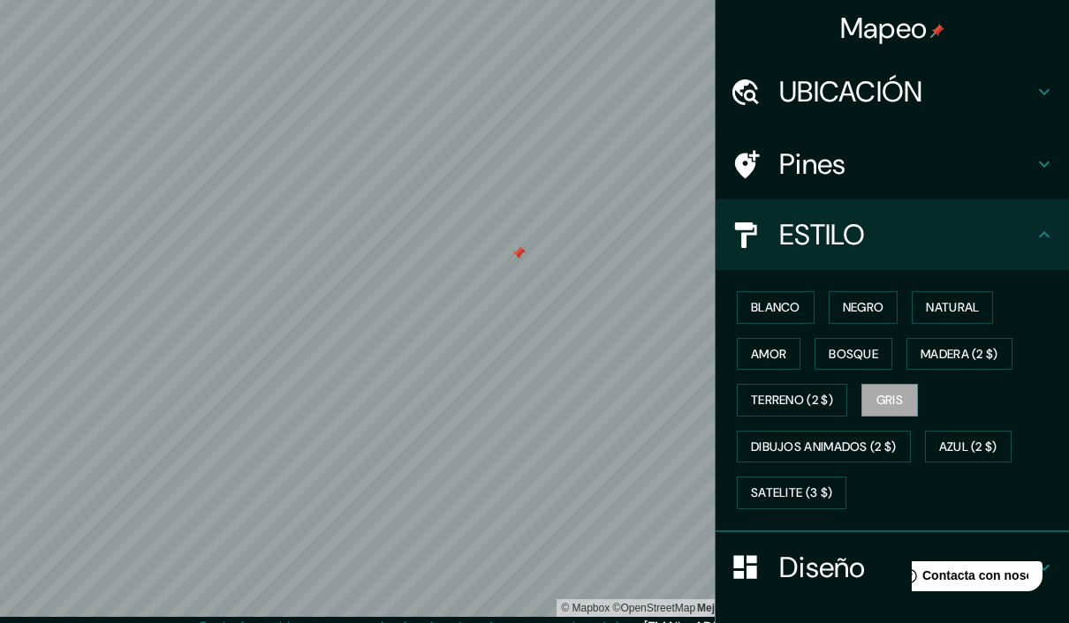
click at [942, 102] on h4 "UBICACIÓN" at bounding box center [906, 91] width 254 height 35
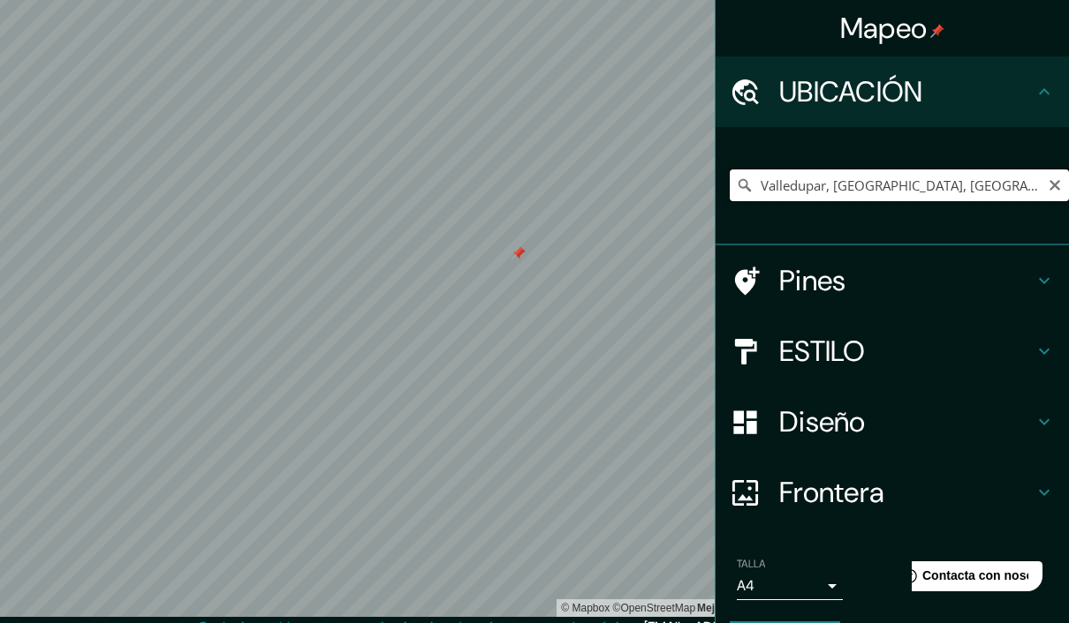
click at [986, 198] on input "Valledupar, [GEOGRAPHIC_DATA], [GEOGRAPHIC_DATA]" at bounding box center [898, 186] width 339 height 32
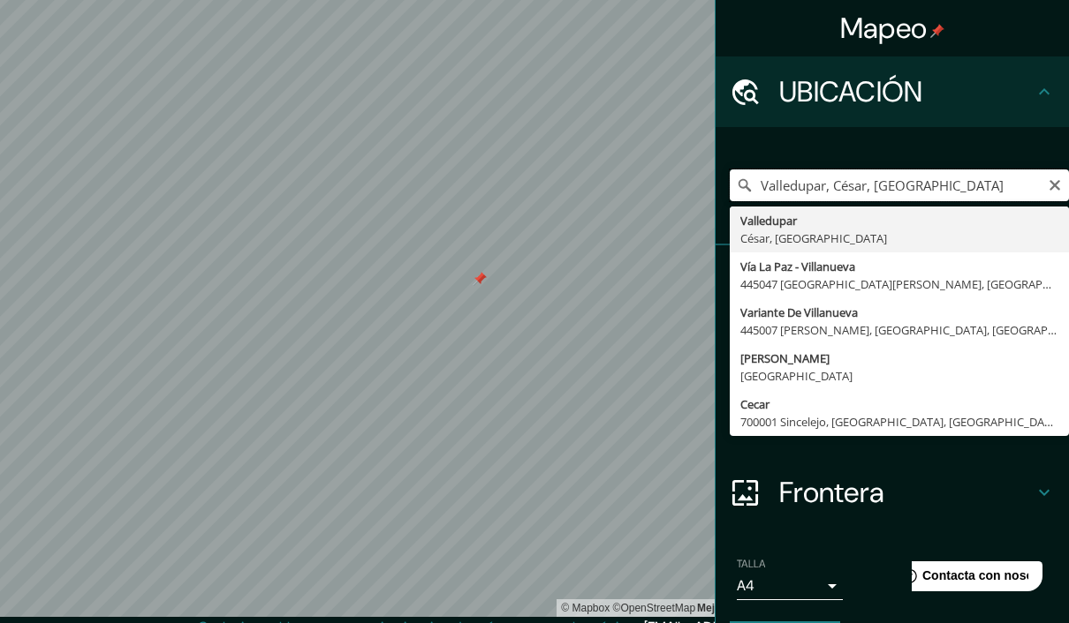
type input "Valledupar, César, [GEOGRAPHIC_DATA]"
click at [1060, 180] on icon "borrar" at bounding box center [1054, 185] width 14 height 14
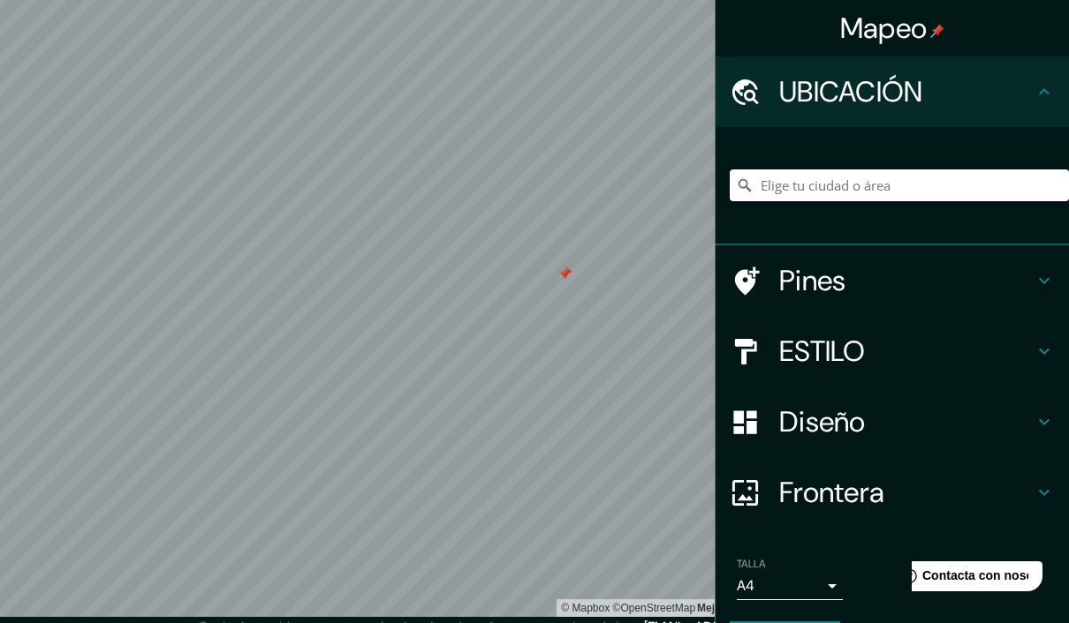
click at [880, 295] on h4 "Pines" at bounding box center [906, 280] width 254 height 35
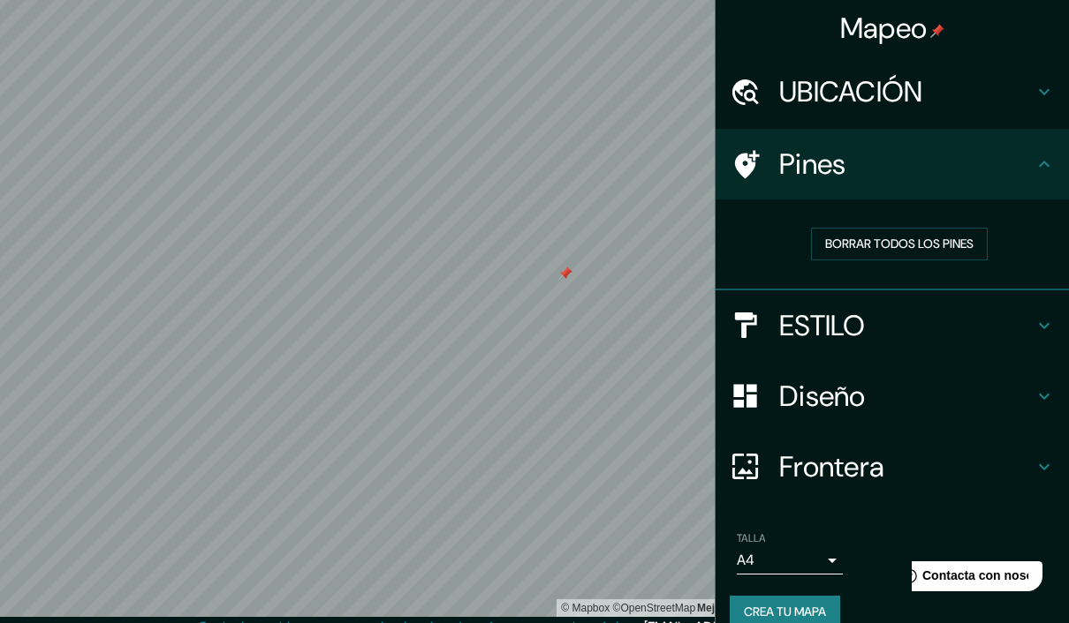
click at [903, 329] on h4 "ESTILO" at bounding box center [906, 325] width 254 height 35
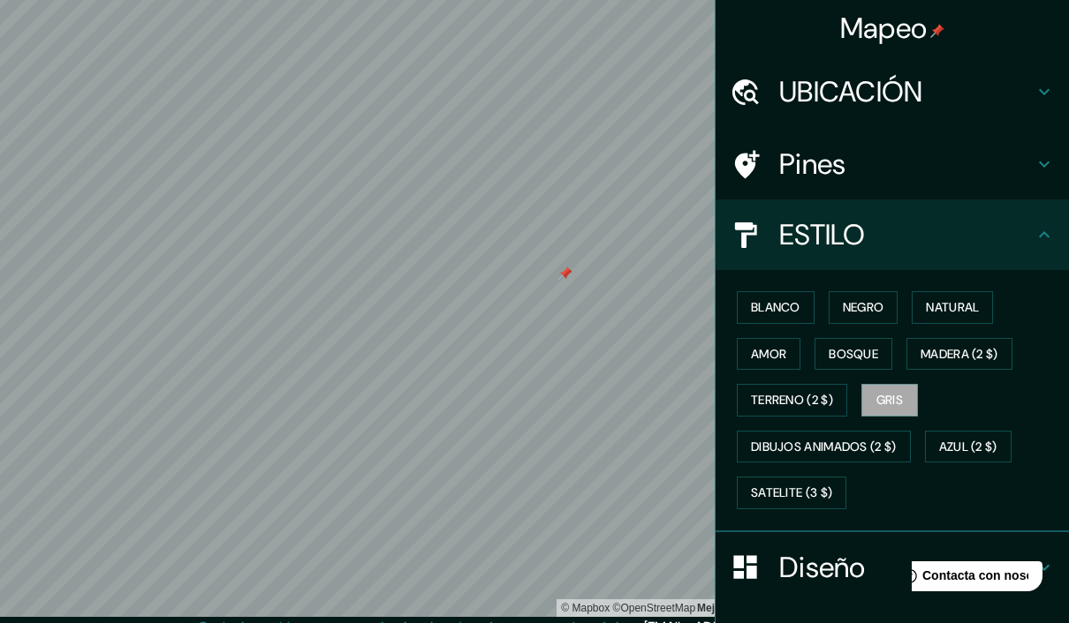
click at [898, 306] on button "NEGRO" at bounding box center [863, 307] width 70 height 33
click at [862, 338] on button "Bosque" at bounding box center [853, 354] width 78 height 33
click at [792, 311] on button "blanco" at bounding box center [776, 307] width 78 height 33
